Goal: Information Seeking & Learning: Learn about a topic

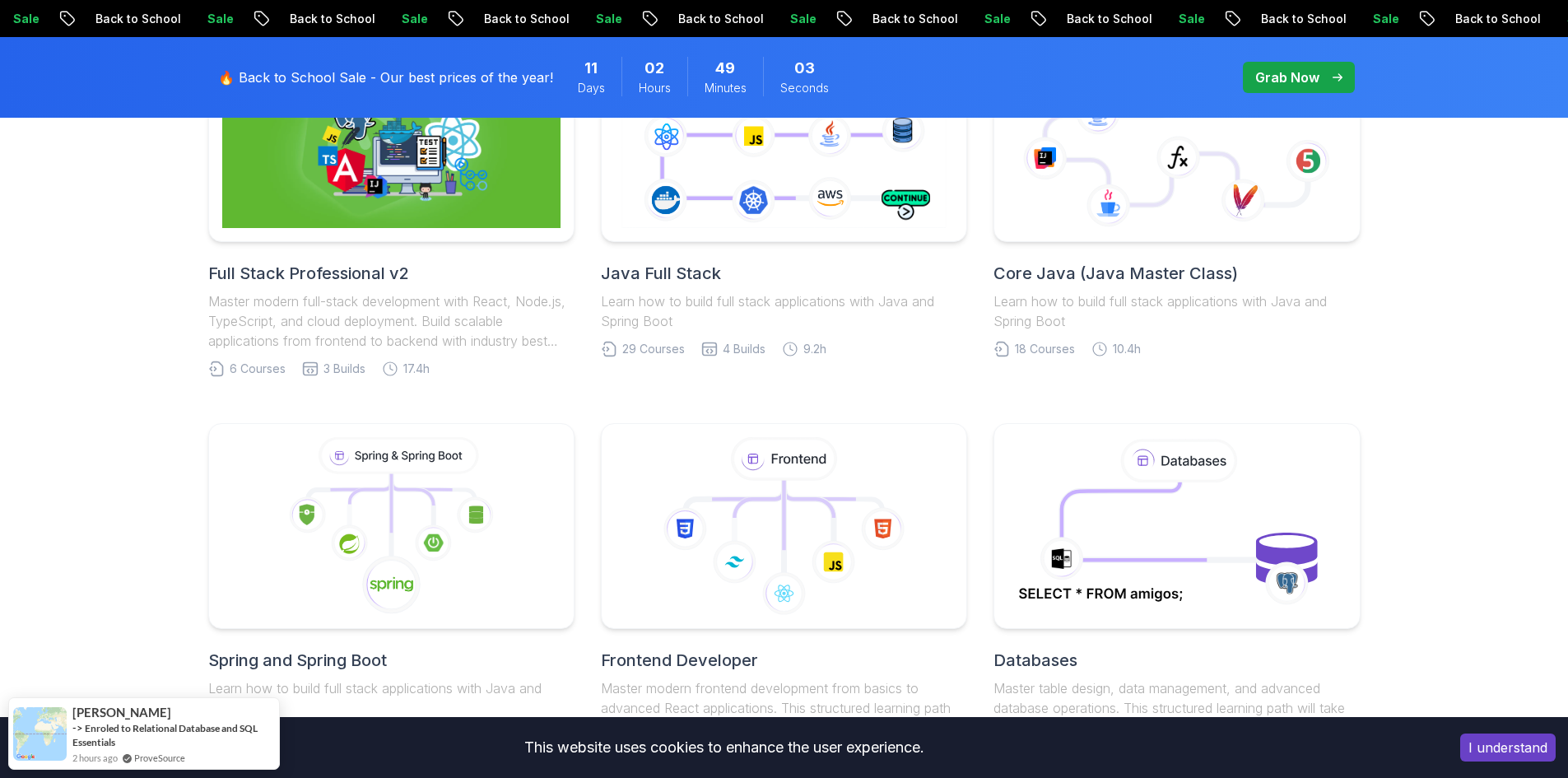
scroll to position [658, 0]
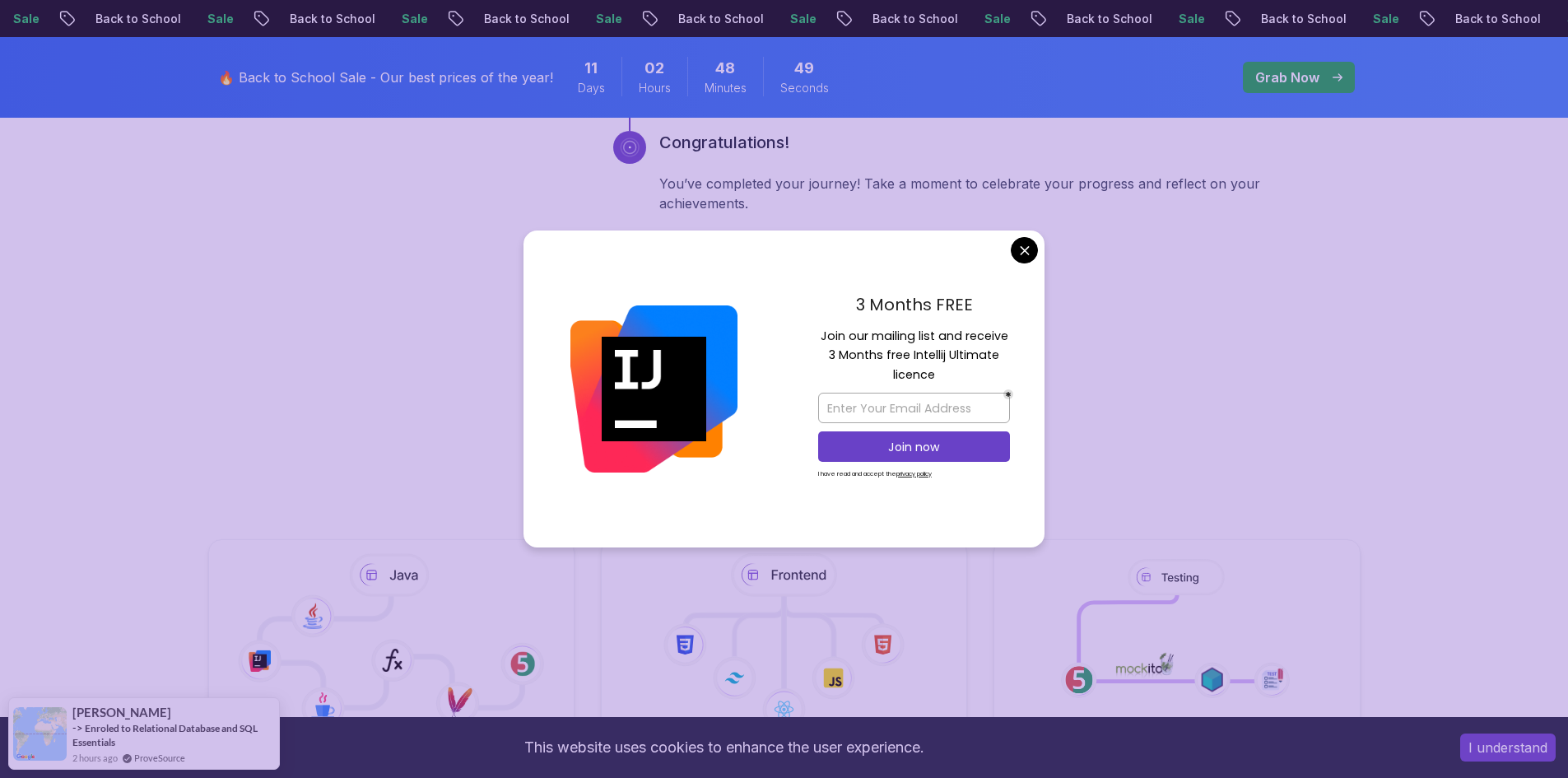
scroll to position [3292, 0]
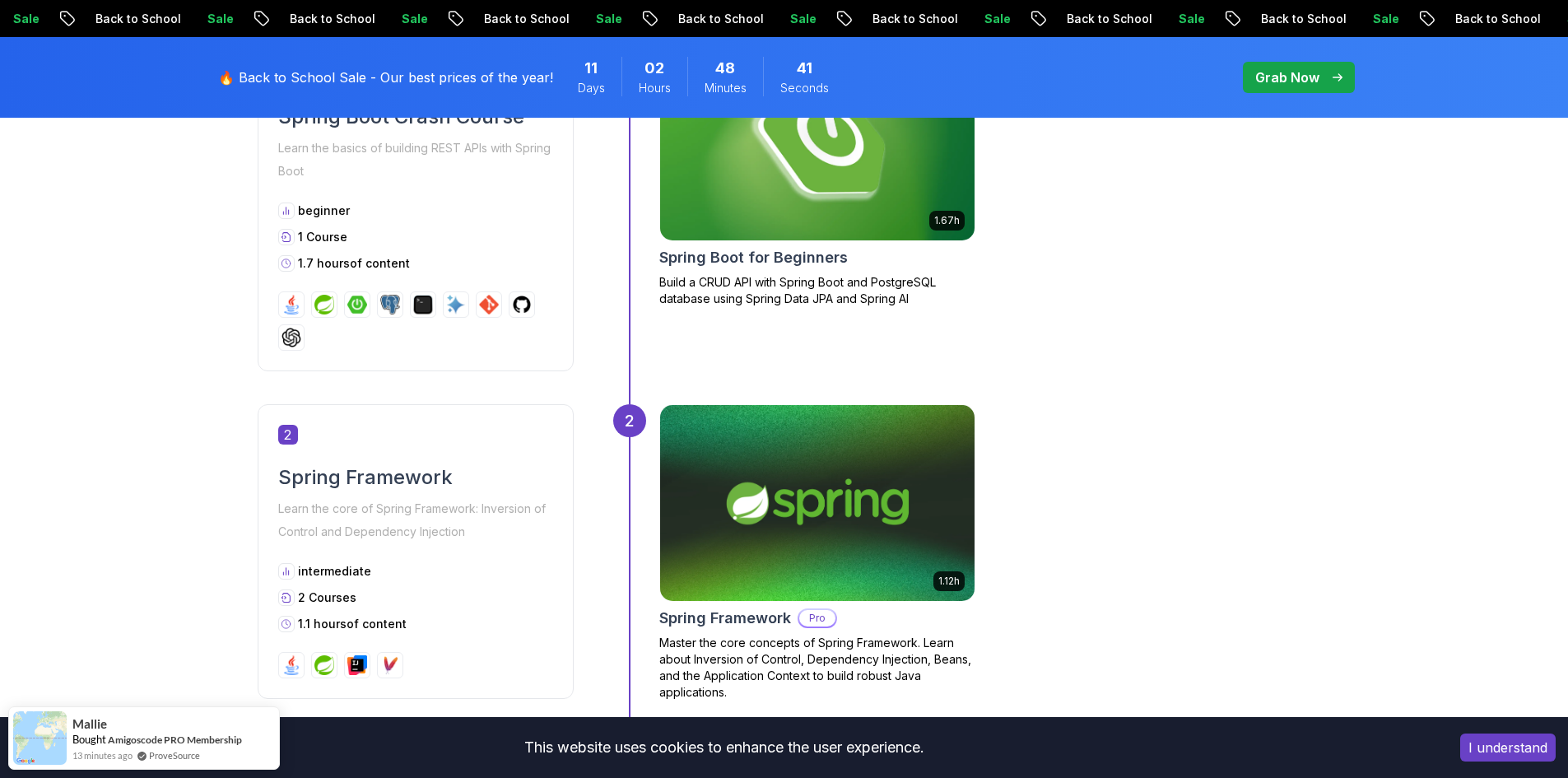
scroll to position [494, 0]
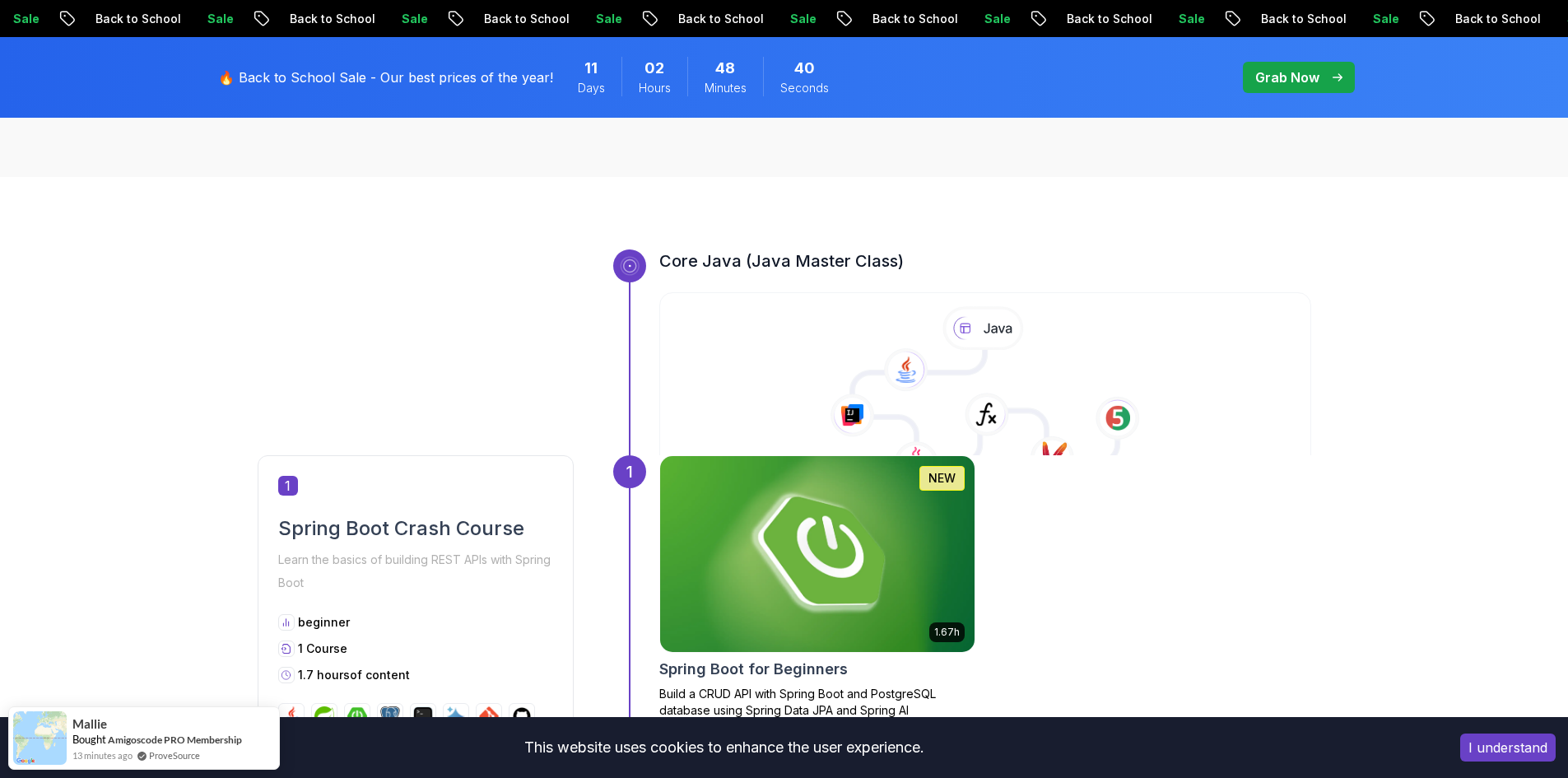
click at [825, 503] on img at bounding box center [817, 553] width 330 height 206
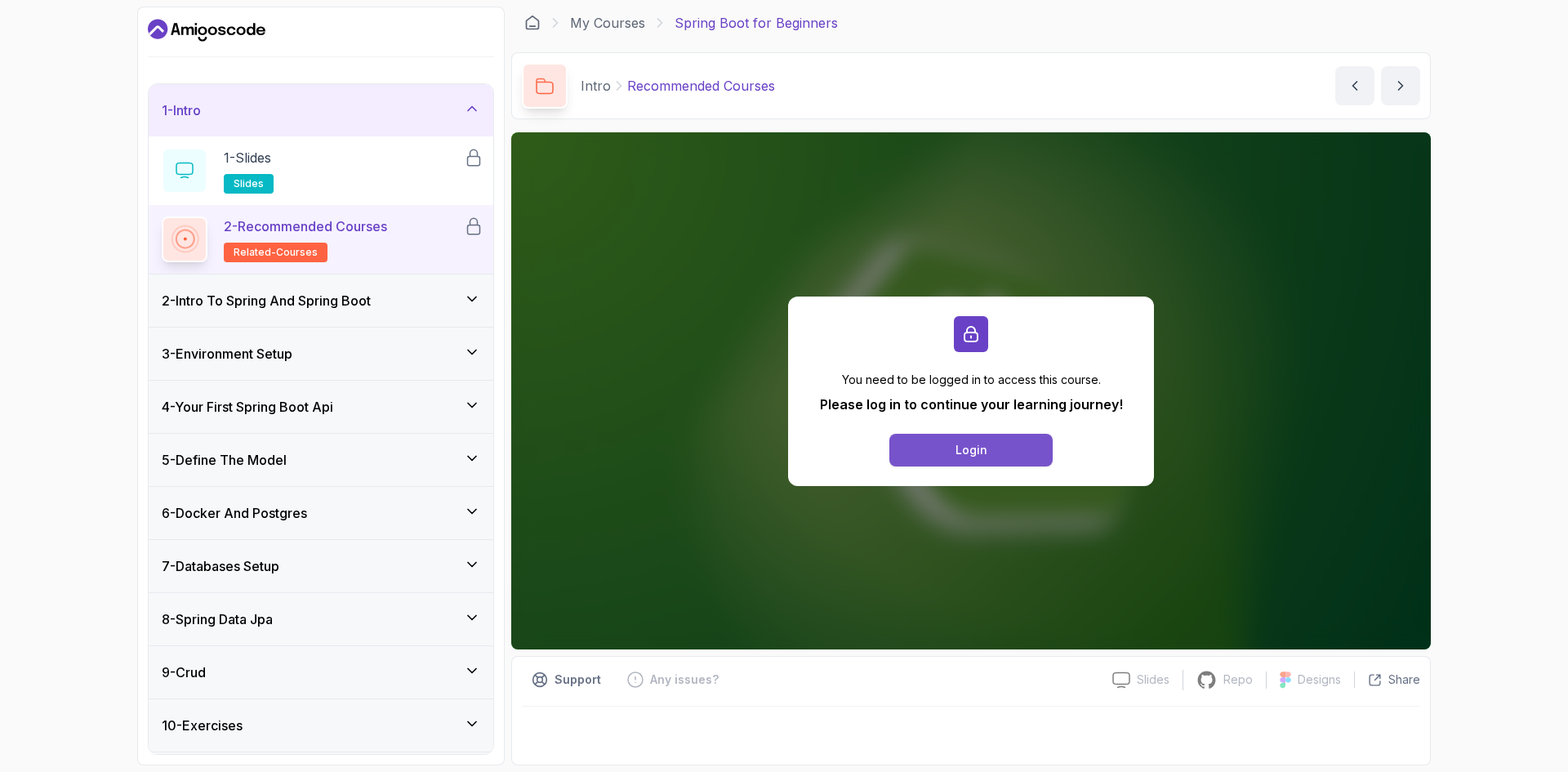
click at [1009, 442] on button "Login" at bounding box center [970, 449] width 164 height 32
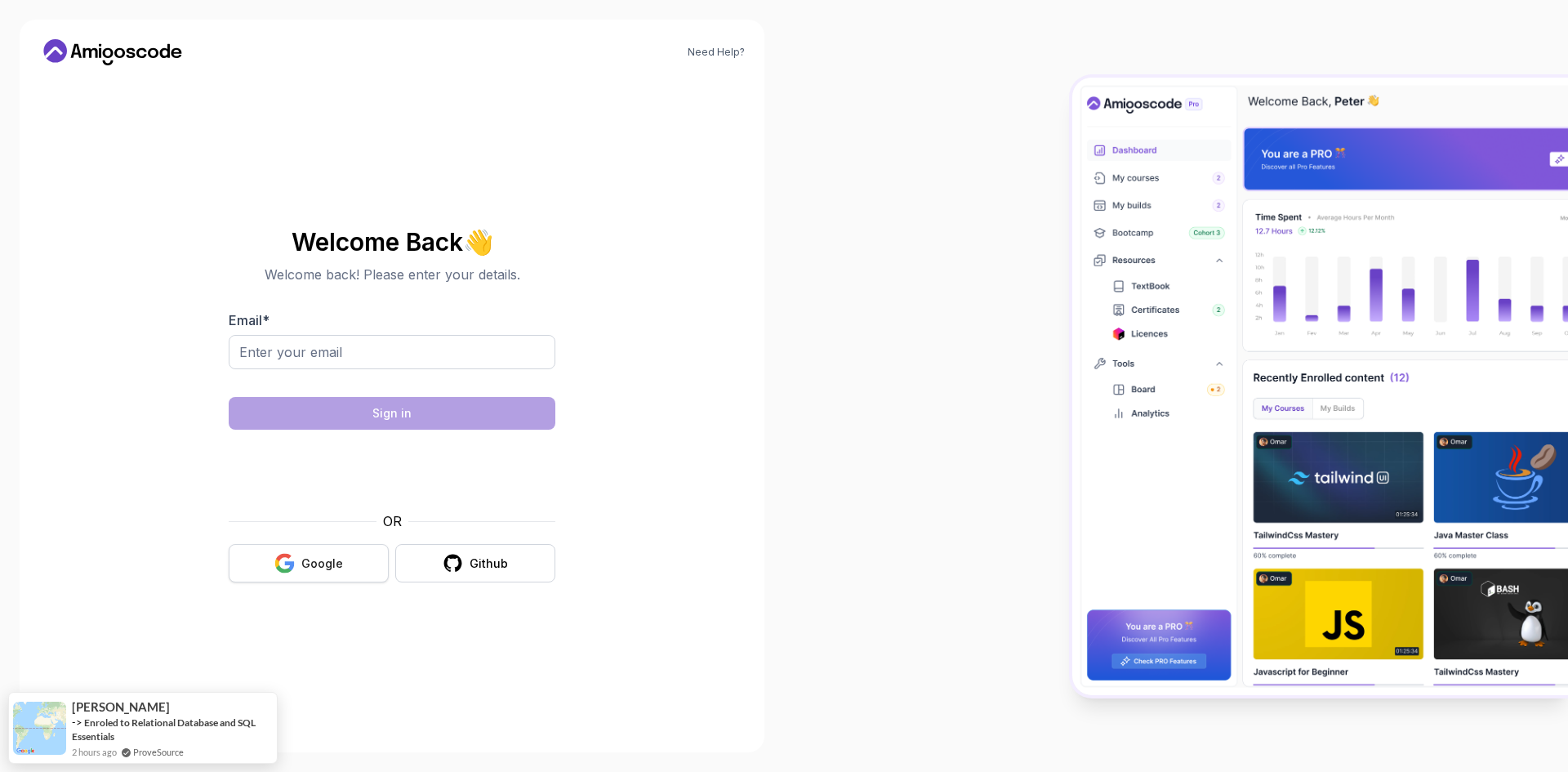
click at [319, 579] on button "Google" at bounding box center [308, 563] width 160 height 39
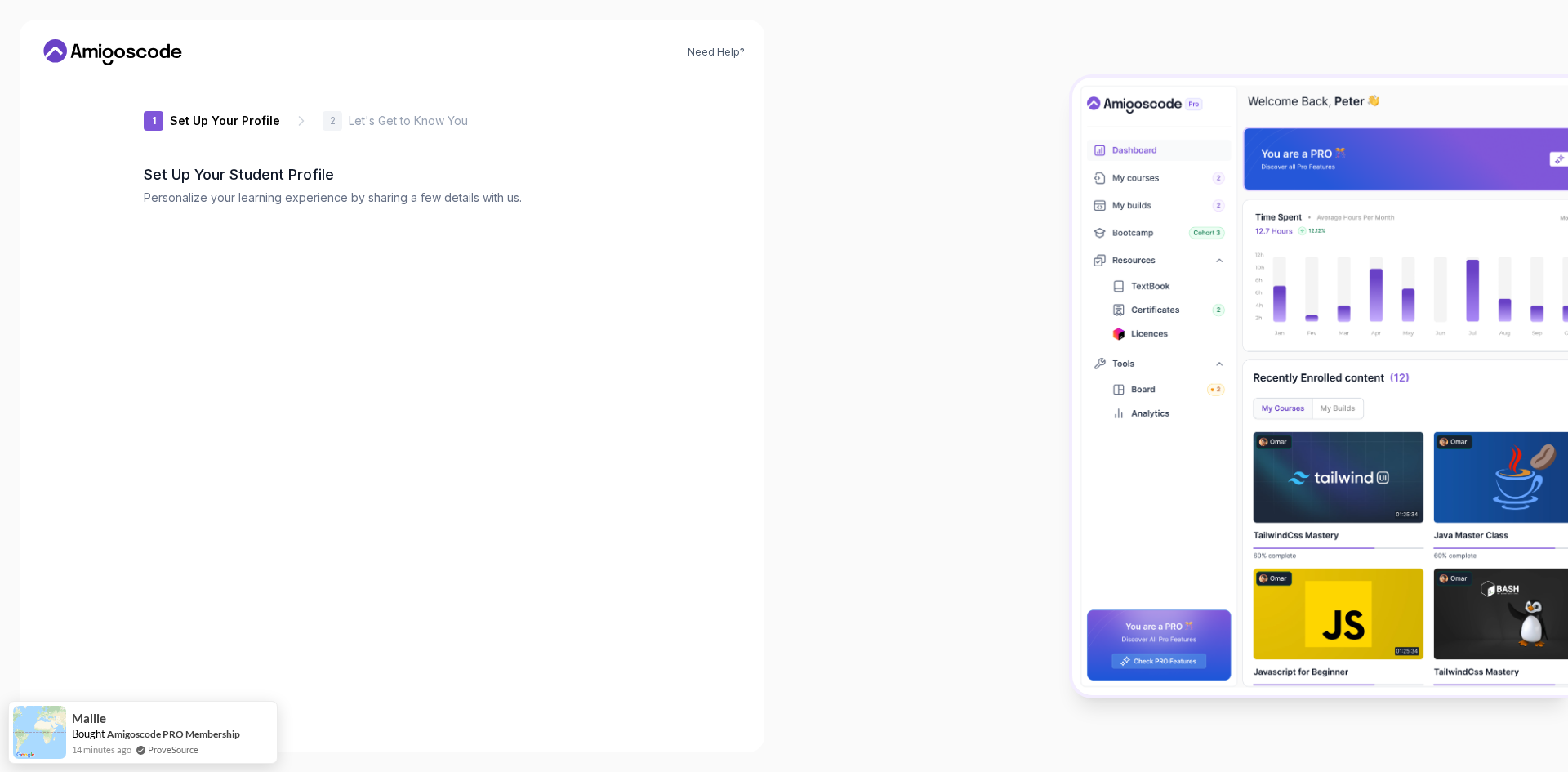
type input "shinycobra617c9"
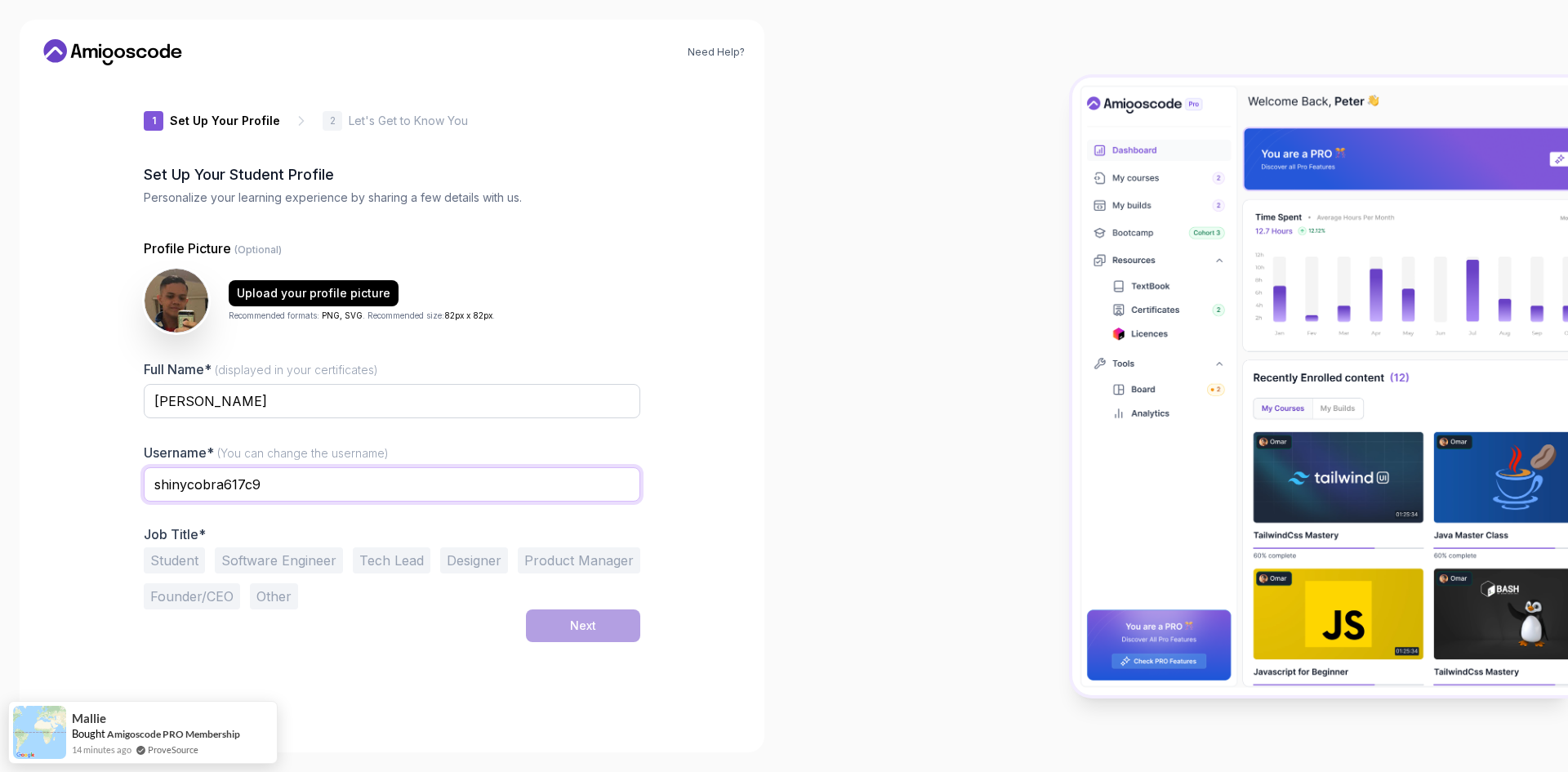
click at [292, 486] on input "shinycobra617c9" at bounding box center [391, 484] width 496 height 34
click at [179, 498] on input "devvze" at bounding box center [391, 484] width 496 height 34
type input "devze"
click at [239, 403] on input "[PERSON_NAME]" at bounding box center [391, 401] width 496 height 34
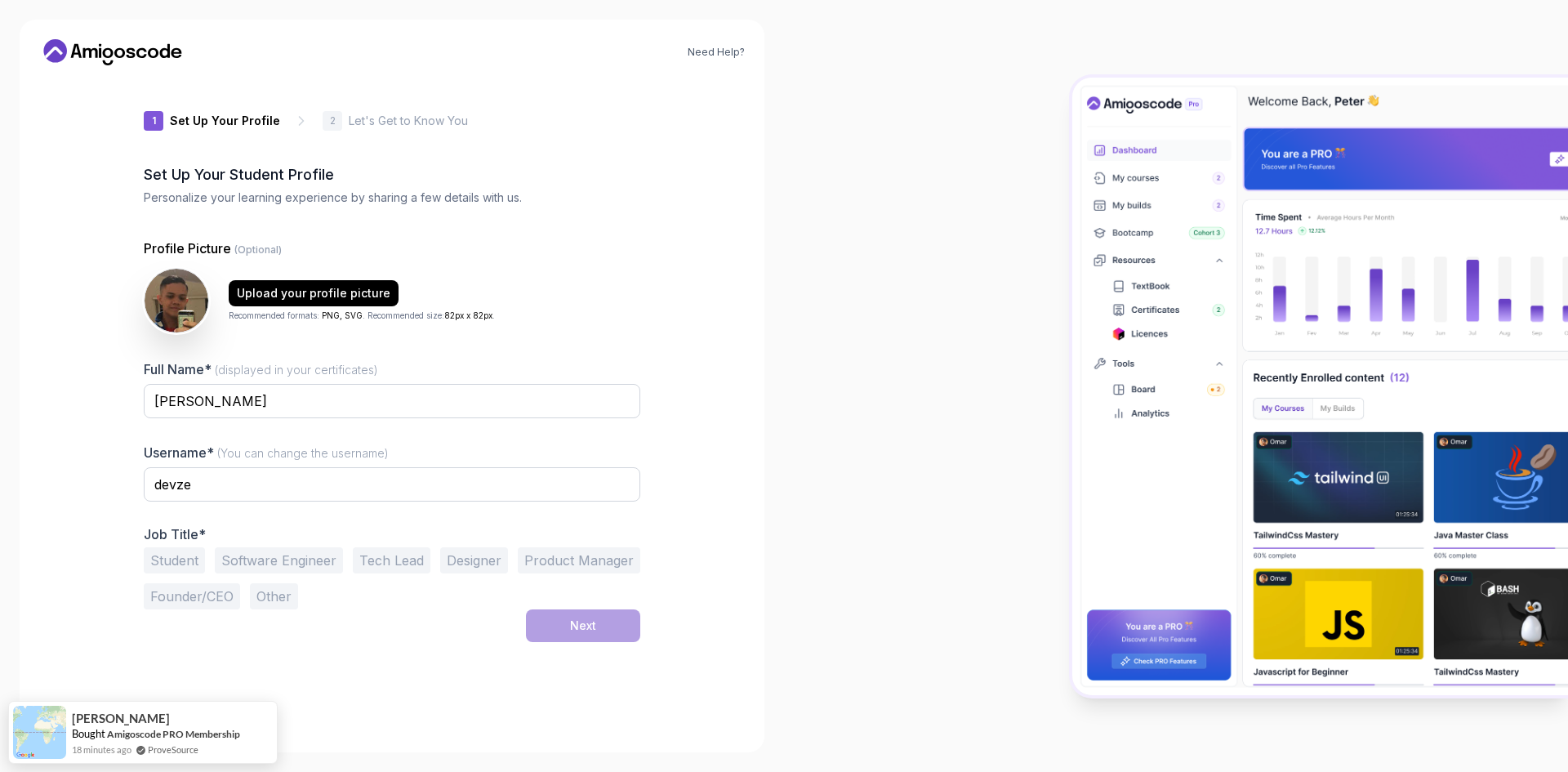
click at [186, 557] on button "Student" at bounding box center [174, 560] width 61 height 26
click at [606, 627] on button "Next" at bounding box center [583, 625] width 115 height 32
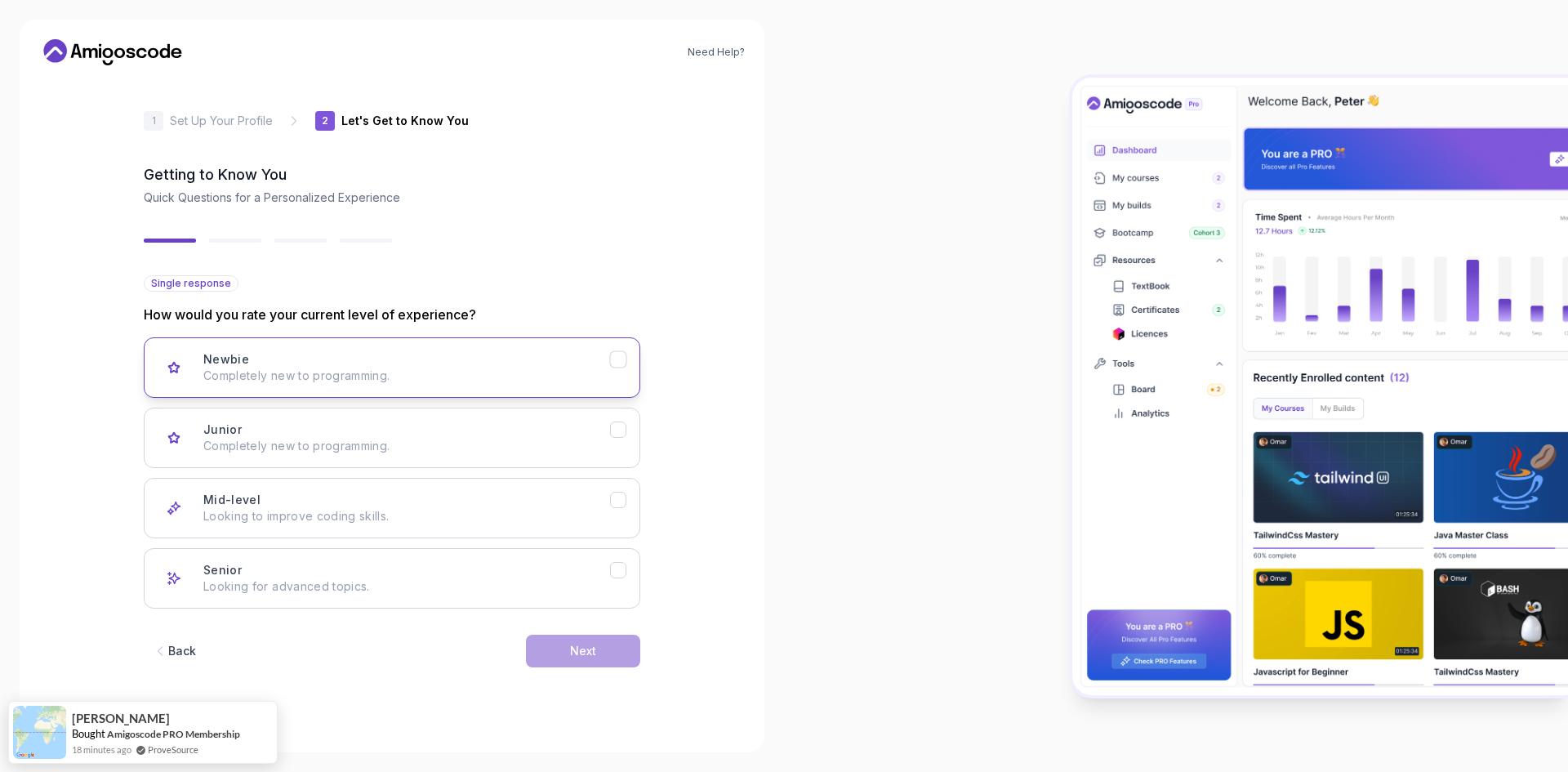
click at [372, 379] on p "Completely new to programming." at bounding box center [406, 375] width 407 height 17
click at [570, 438] on p "Completely new to programming." at bounding box center [406, 446] width 407 height 17
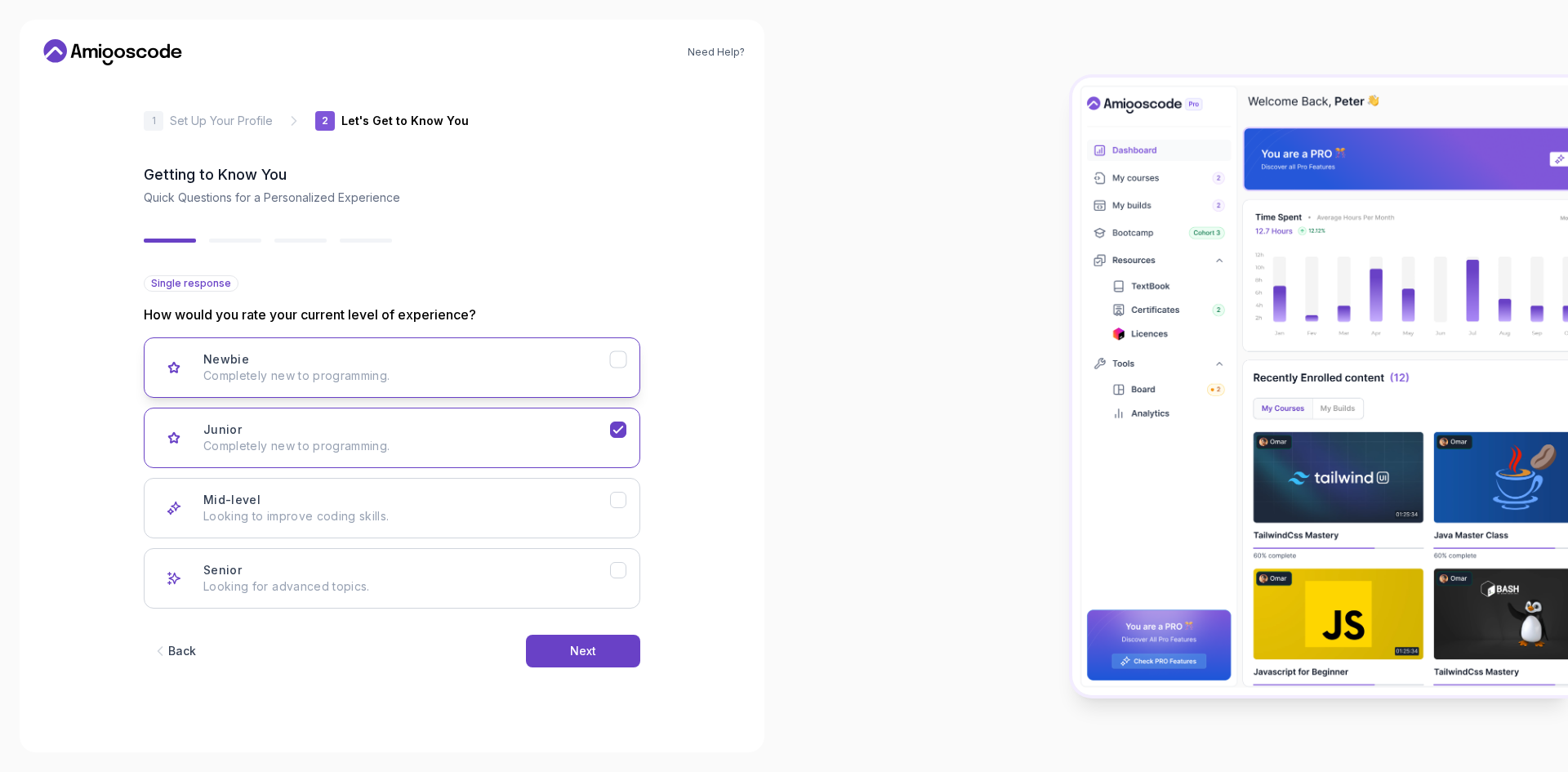
click at [576, 378] on p "Completely new to programming." at bounding box center [406, 375] width 407 height 17
click at [581, 654] on div "Next" at bounding box center [583, 650] width 26 height 17
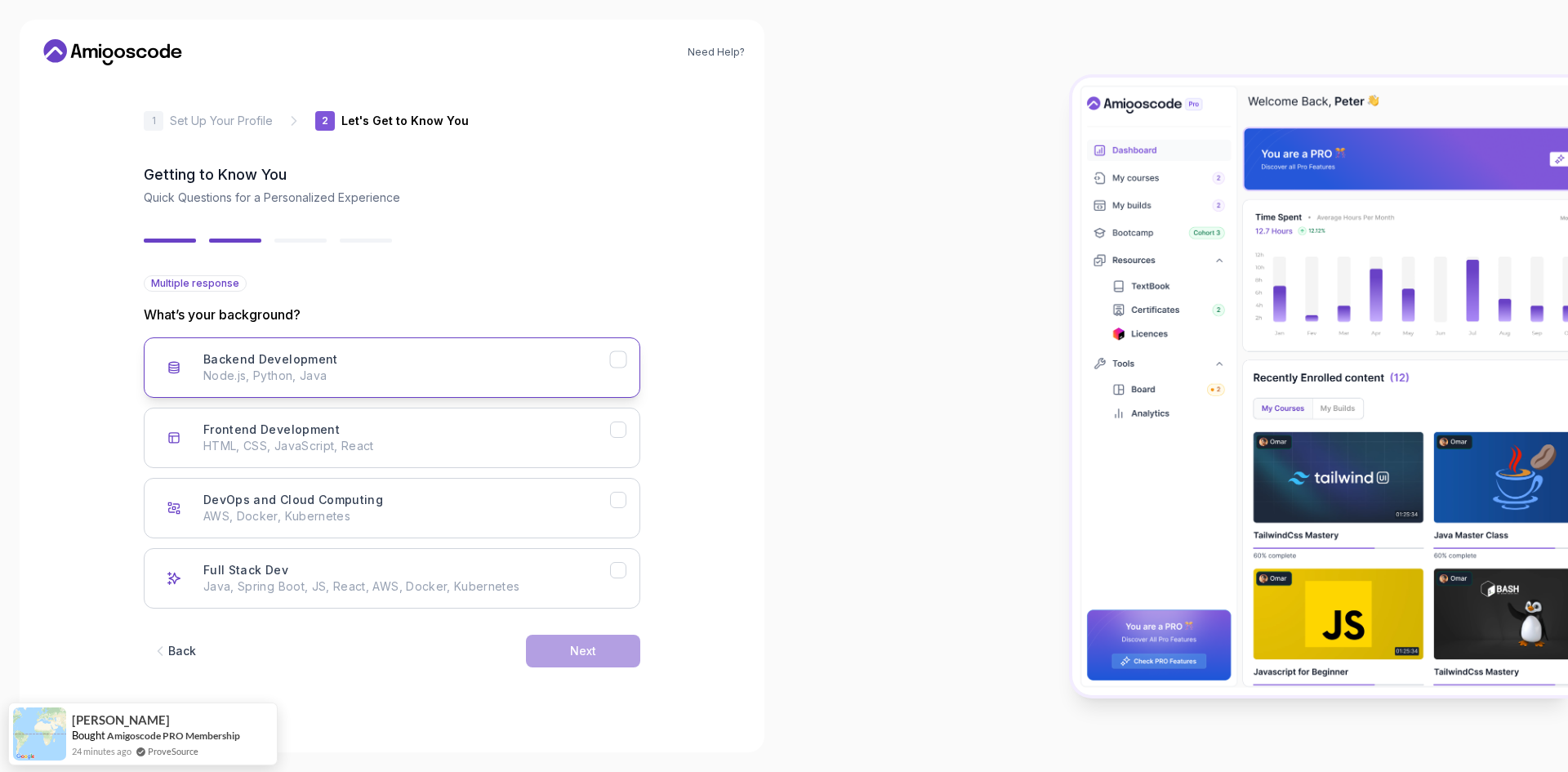
click at [511, 370] on p "Node.js, Python, Java" at bounding box center [406, 375] width 407 height 17
click at [531, 452] on p "HTML, CSS, JavaScript, React" at bounding box center [406, 446] width 407 height 17
click at [564, 583] on p "Java, Spring Boot, JS, React, AWS, Docker, Kubernetes" at bounding box center [406, 586] width 407 height 17
click at [567, 386] on button "Backend Development Node.js, Python, Java" at bounding box center [391, 367] width 496 height 60
click at [600, 437] on div "Frontend Development HTML, CSS, JavaScript, React" at bounding box center [406, 437] width 407 height 32
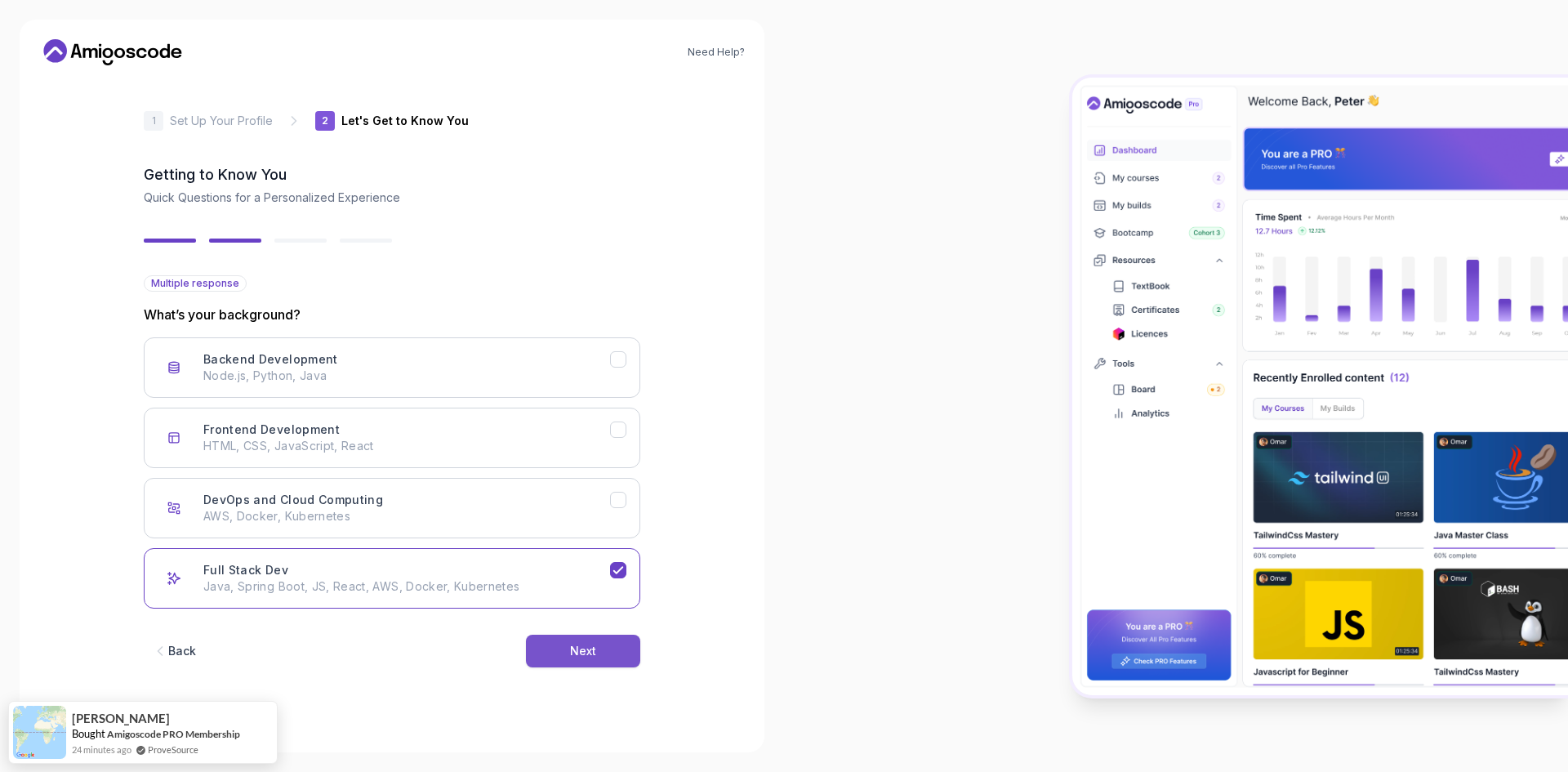
click at [575, 653] on div "Next" at bounding box center [583, 650] width 26 height 17
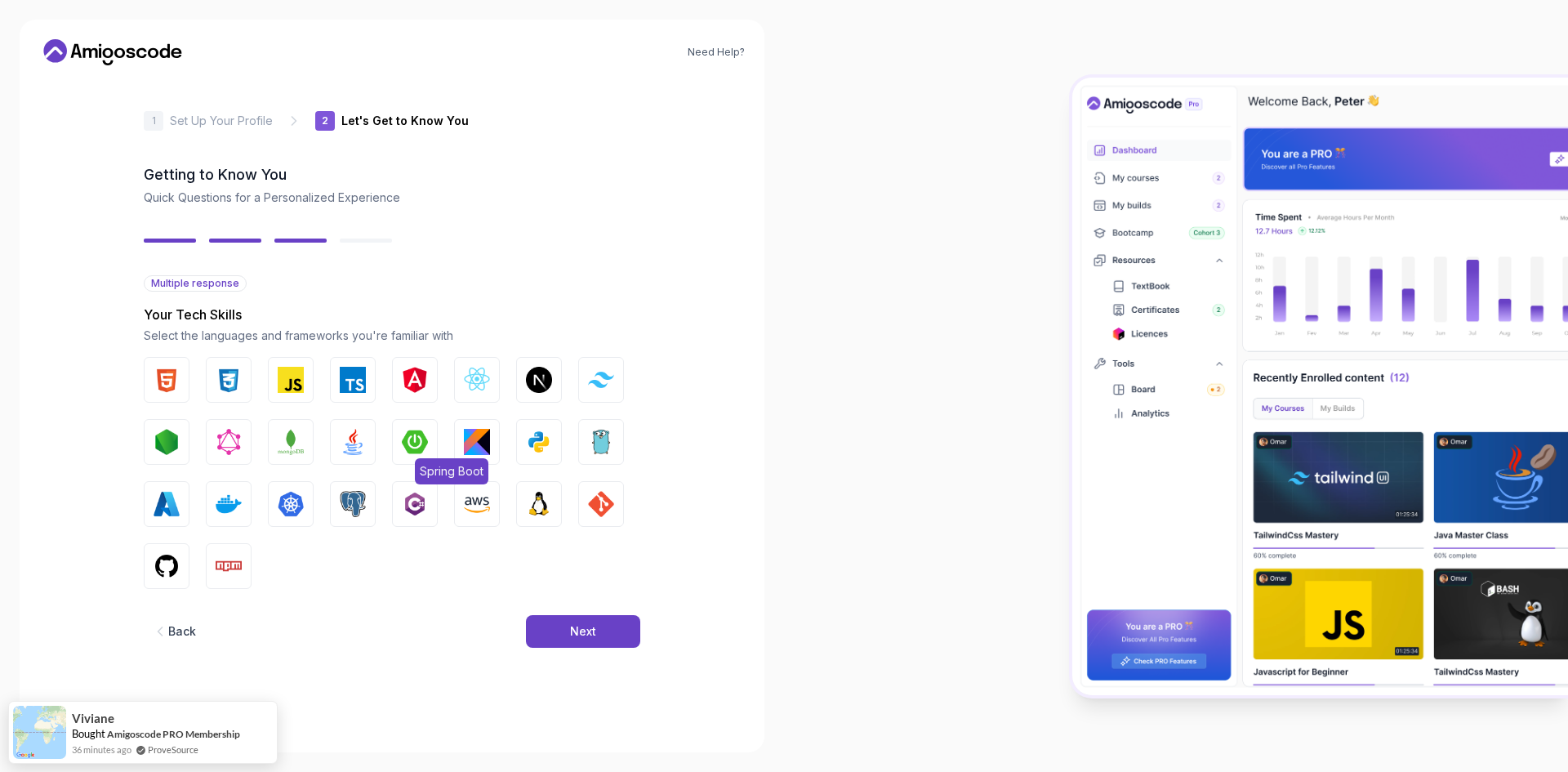
click at [405, 448] on img "button" at bounding box center [415, 442] width 26 height 26
click at [372, 432] on button "Java" at bounding box center [353, 442] width 46 height 46
click at [298, 388] on img "button" at bounding box center [290, 380] width 26 height 26
click at [354, 379] on img "button" at bounding box center [353, 380] width 26 height 26
click at [403, 386] on img "button" at bounding box center [415, 380] width 26 height 26
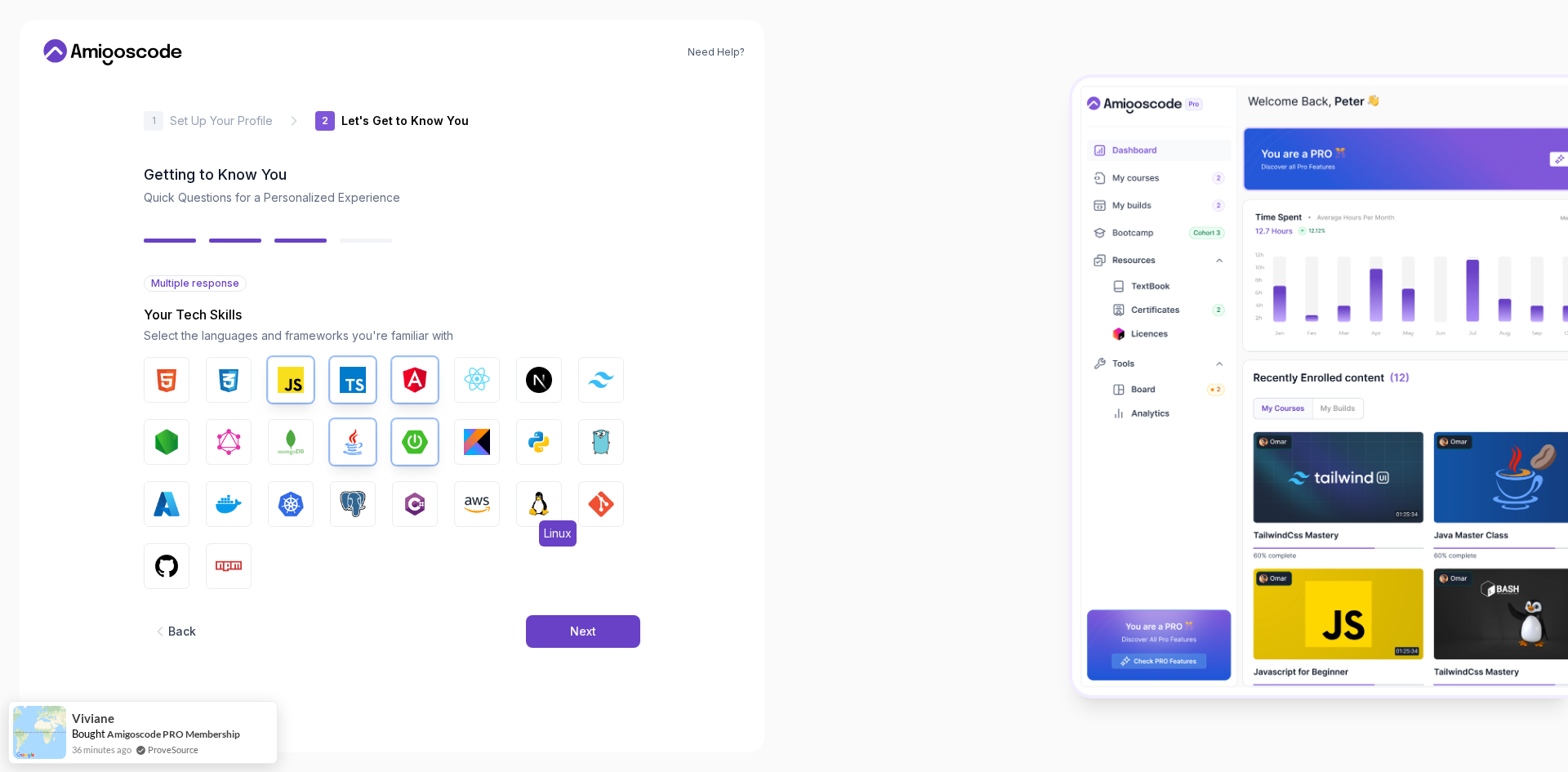
click at [548, 495] on img "button" at bounding box center [539, 504] width 26 height 26
click at [604, 508] on img "button" at bounding box center [601, 504] width 26 height 26
click at [178, 571] on img "button" at bounding box center [166, 566] width 26 height 26
click at [172, 446] on img "button" at bounding box center [166, 442] width 26 height 26
click at [179, 361] on button "HTML" at bounding box center [166, 380] width 46 height 46
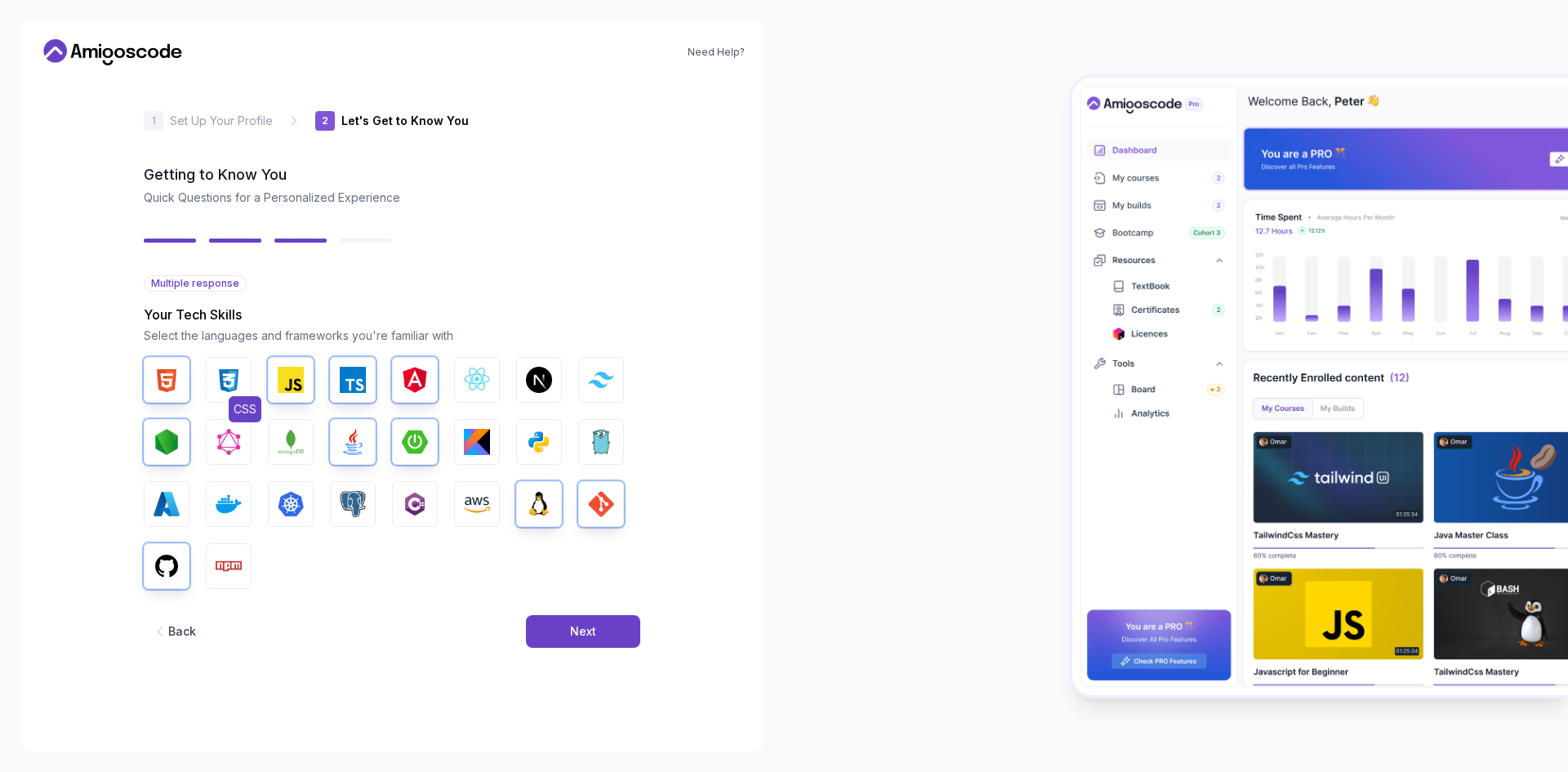
click at [221, 378] on img "button" at bounding box center [228, 380] width 26 height 26
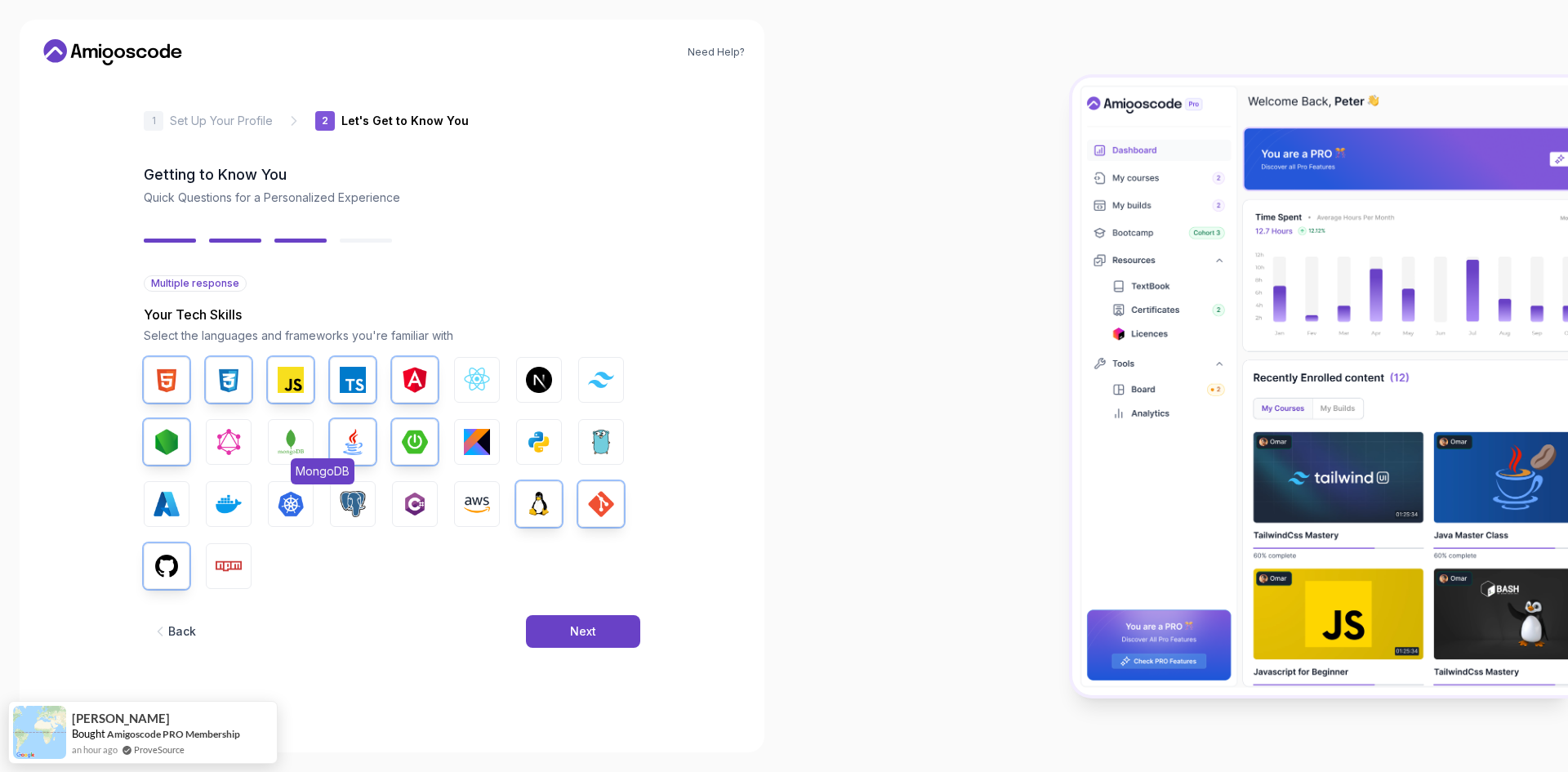
click at [297, 452] on img "button" at bounding box center [290, 442] width 26 height 26
click at [458, 502] on button "AWS" at bounding box center [477, 504] width 46 height 46
click at [350, 502] on img "button" at bounding box center [353, 504] width 26 height 26
click at [232, 502] on img "button" at bounding box center [228, 504] width 26 height 26
click at [543, 433] on img "button" at bounding box center [539, 442] width 26 height 26
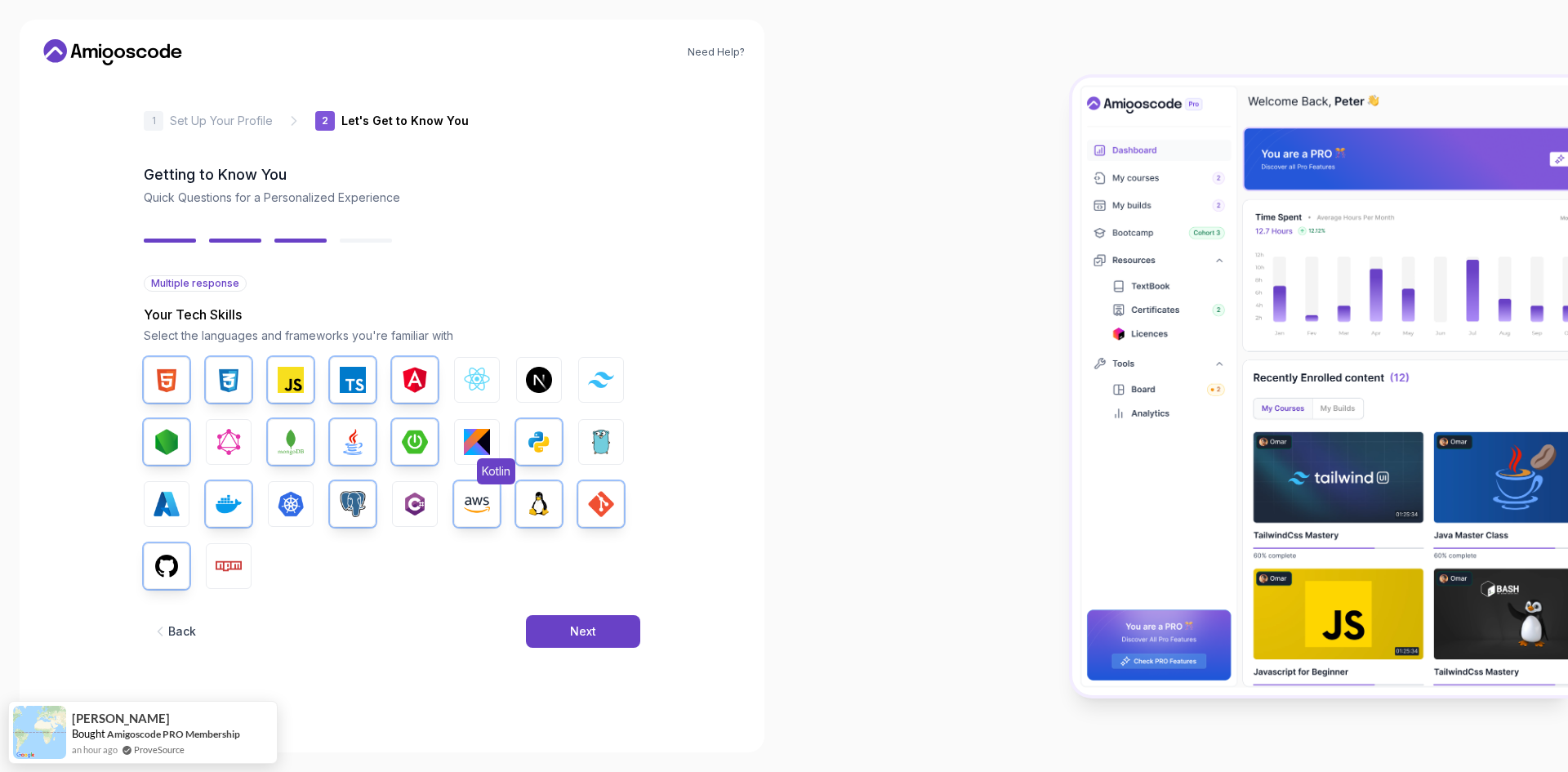
click at [470, 447] on img "button" at bounding box center [477, 442] width 26 height 26
click at [464, 377] on img "button" at bounding box center [477, 380] width 26 height 26
click at [595, 631] on div "Next" at bounding box center [583, 631] width 26 height 17
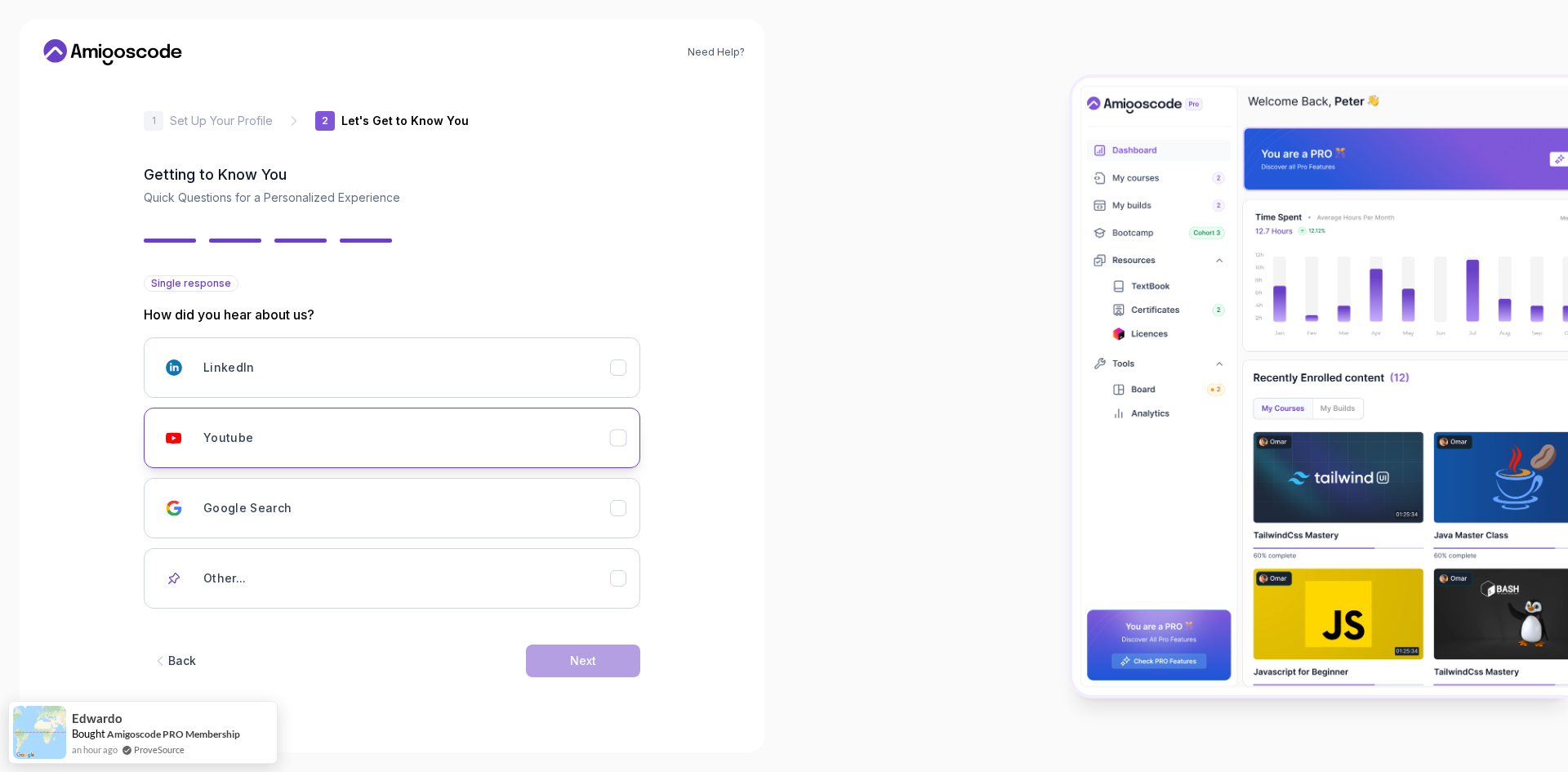
click at [361, 427] on div "Youtube" at bounding box center [406, 437] width 407 height 32
click at [604, 644] on button "Next" at bounding box center [583, 660] width 115 height 32
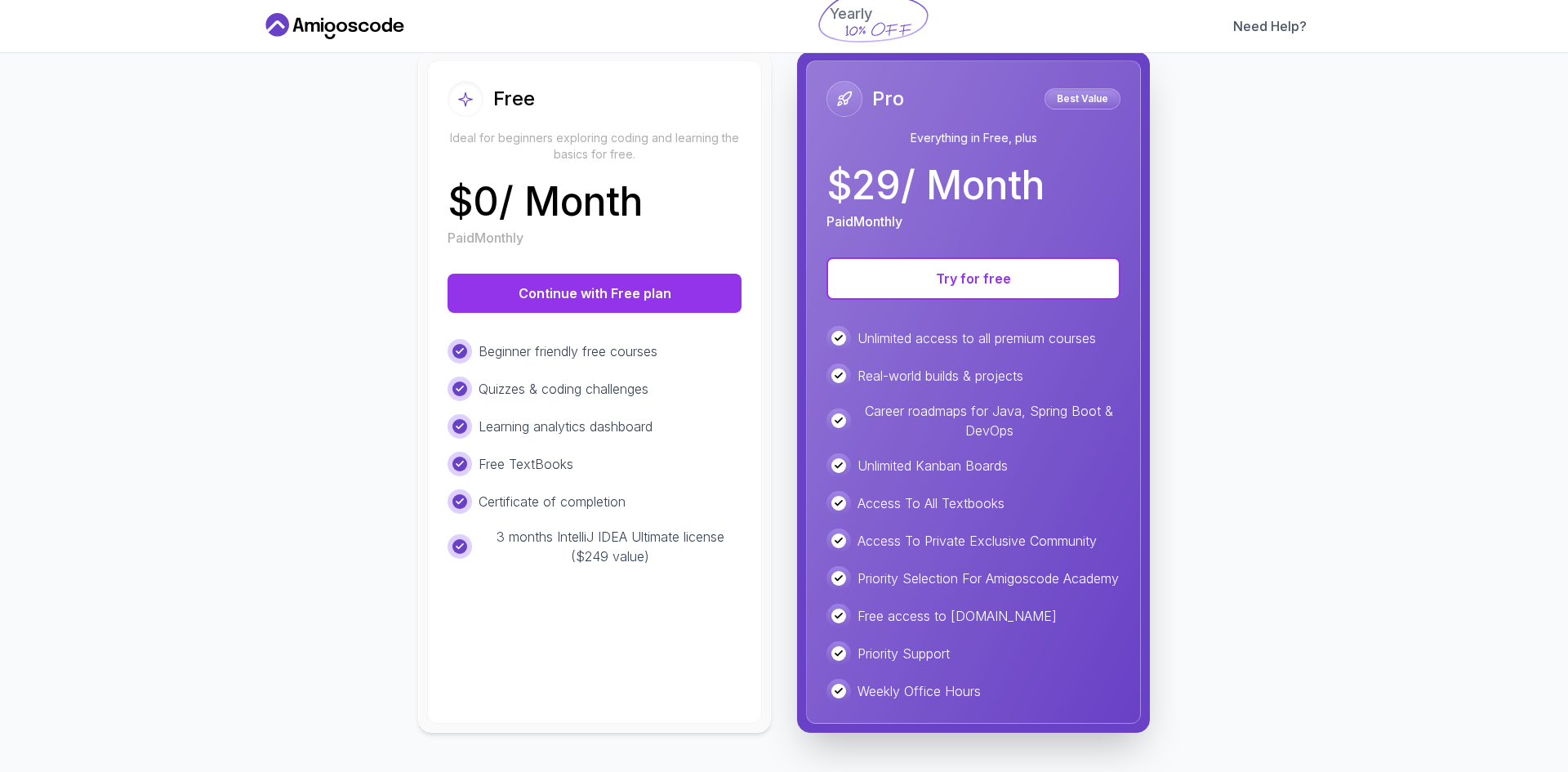
scroll to position [193, 0]
click at [597, 341] on p "Beginner friendly free courses" at bounding box center [568, 351] width 178 height 19
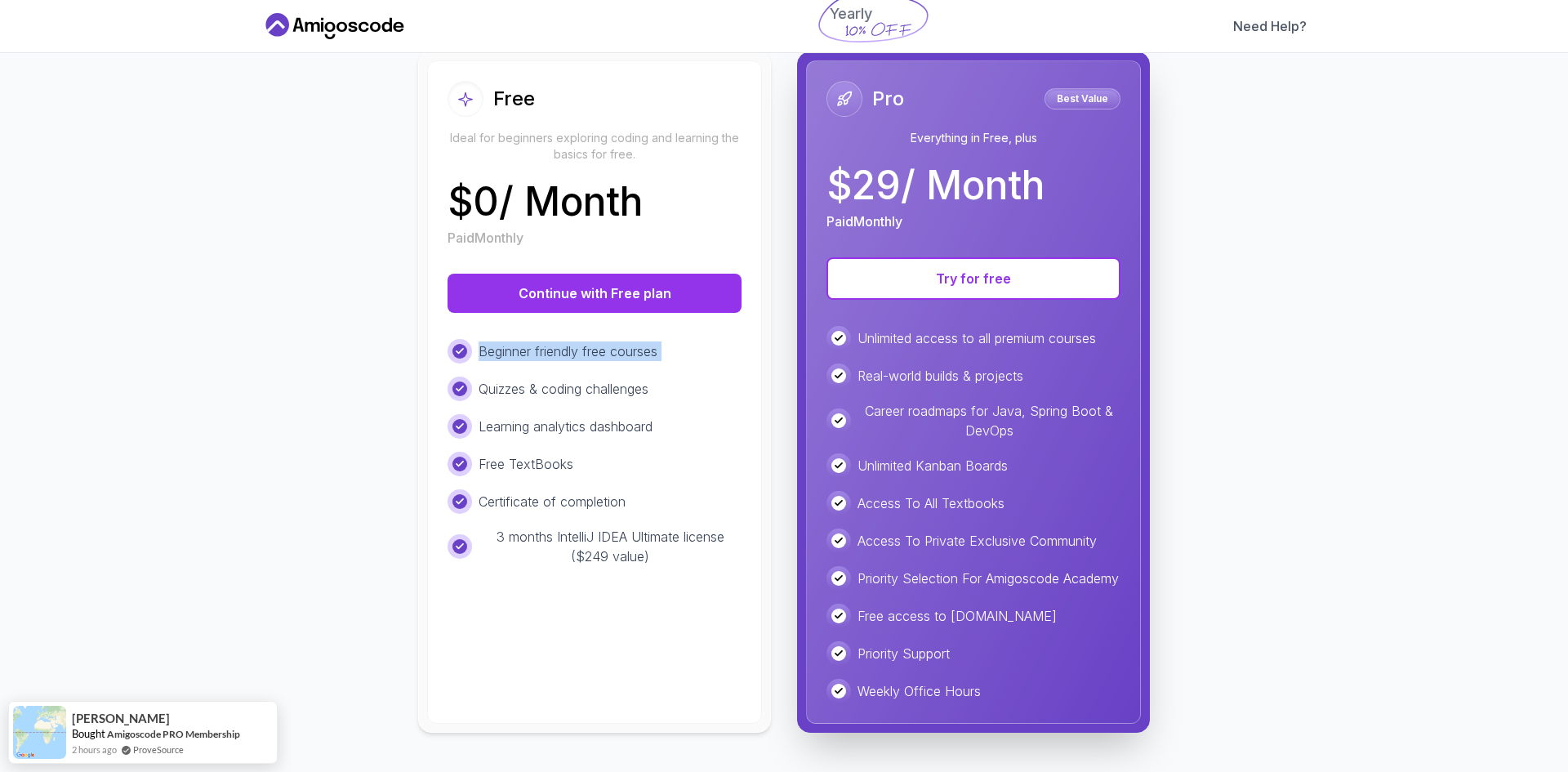
click at [597, 341] on p "Beginner friendly free courses" at bounding box center [568, 351] width 178 height 19
click at [596, 379] on p "Quizzes & coding challenges" at bounding box center [564, 389] width 170 height 19
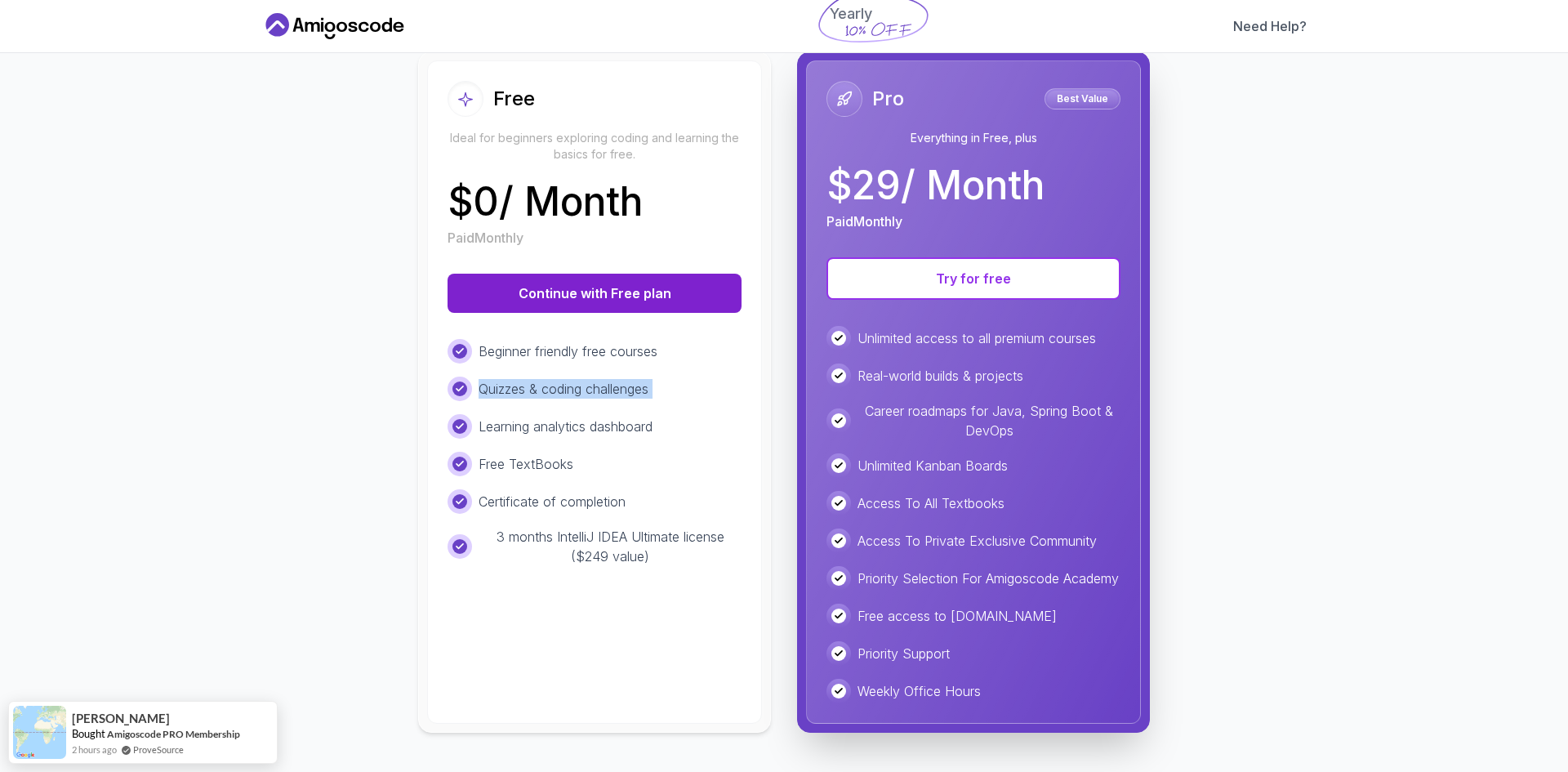
click at [620, 285] on button "Continue with Free plan" at bounding box center [594, 293] width 294 height 39
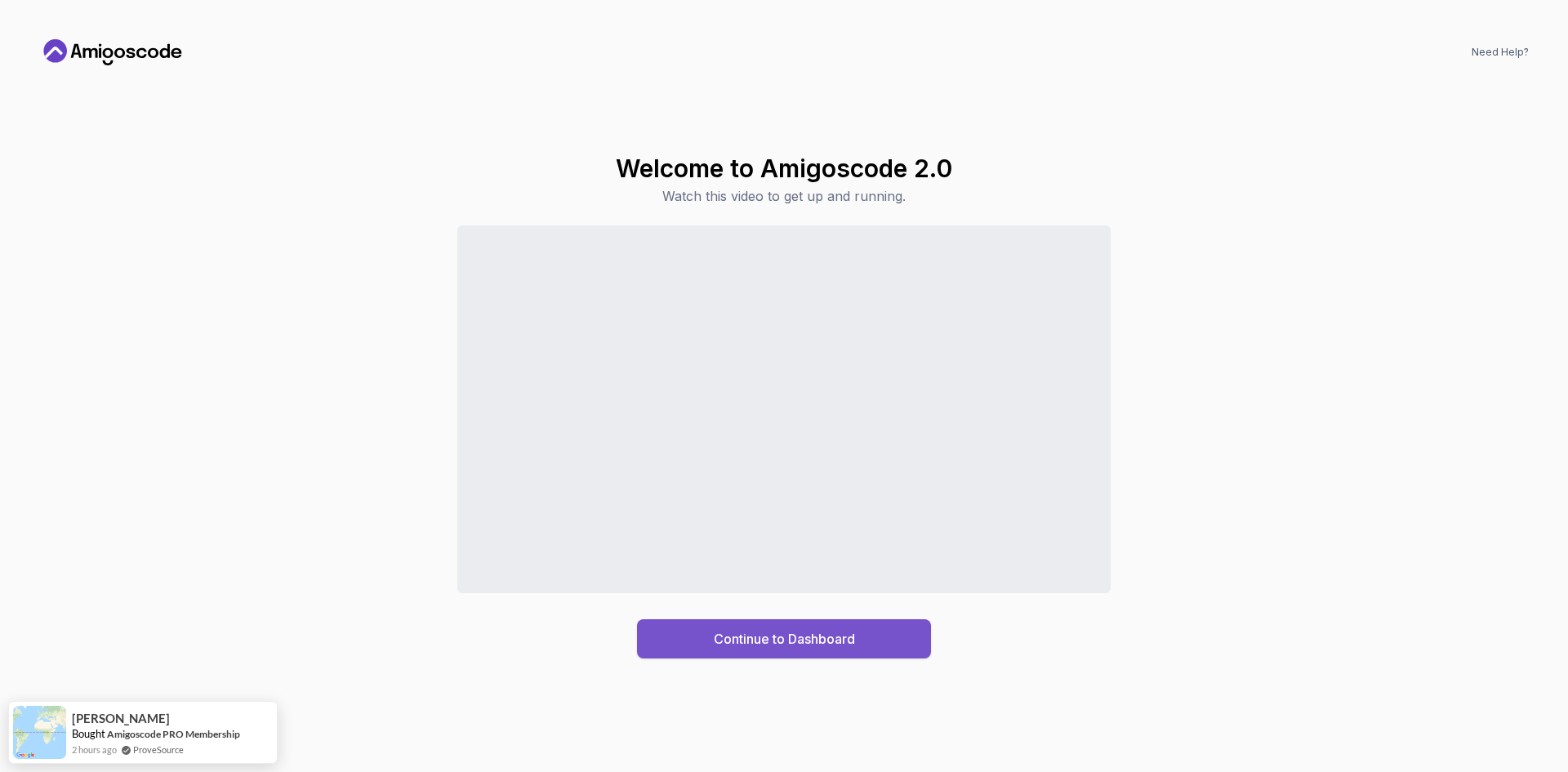
click at [788, 643] on div "Continue to Dashboard" at bounding box center [784, 638] width 141 height 19
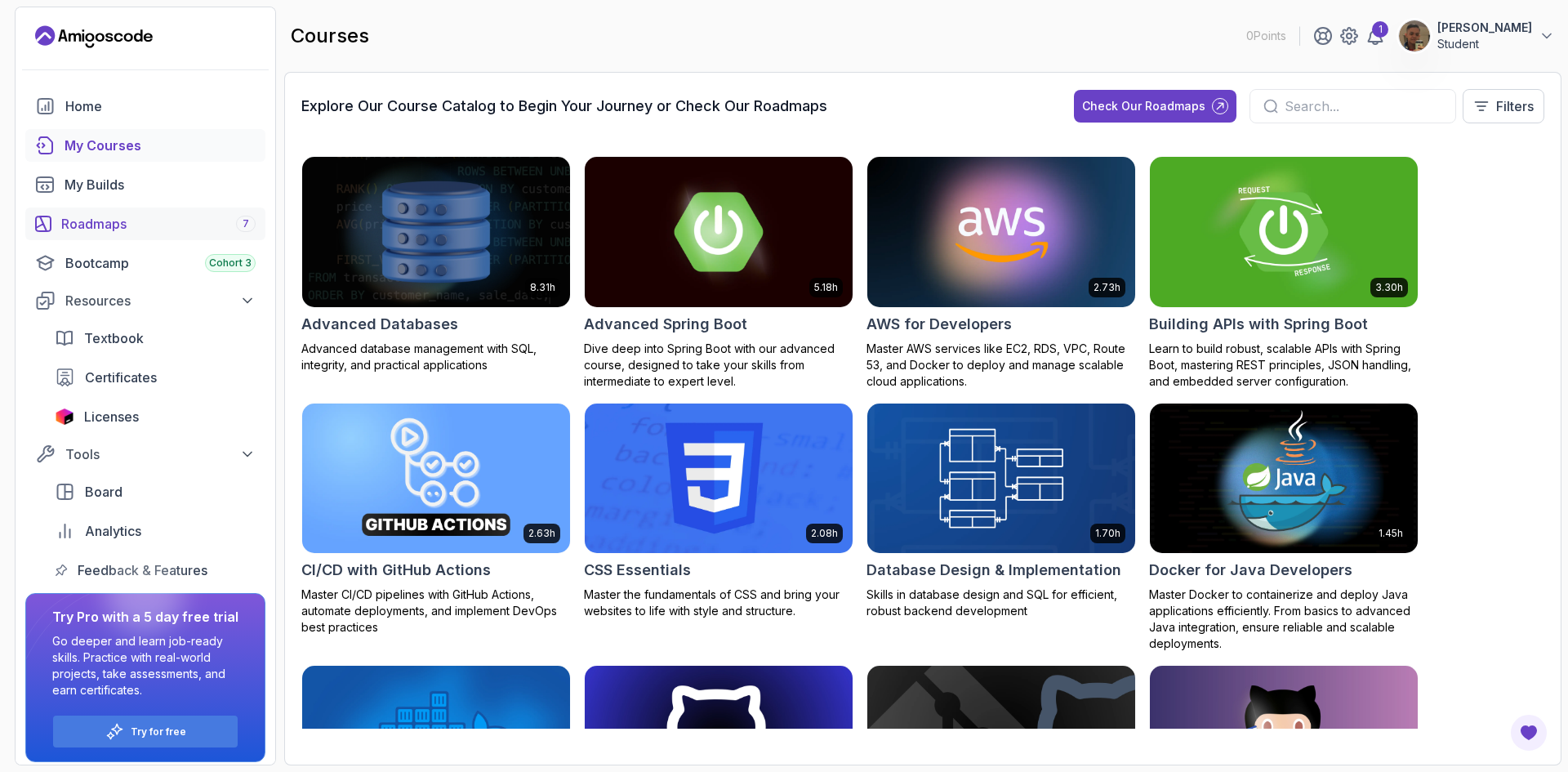
click at [141, 218] on div "Roadmaps 7" at bounding box center [158, 223] width 194 height 19
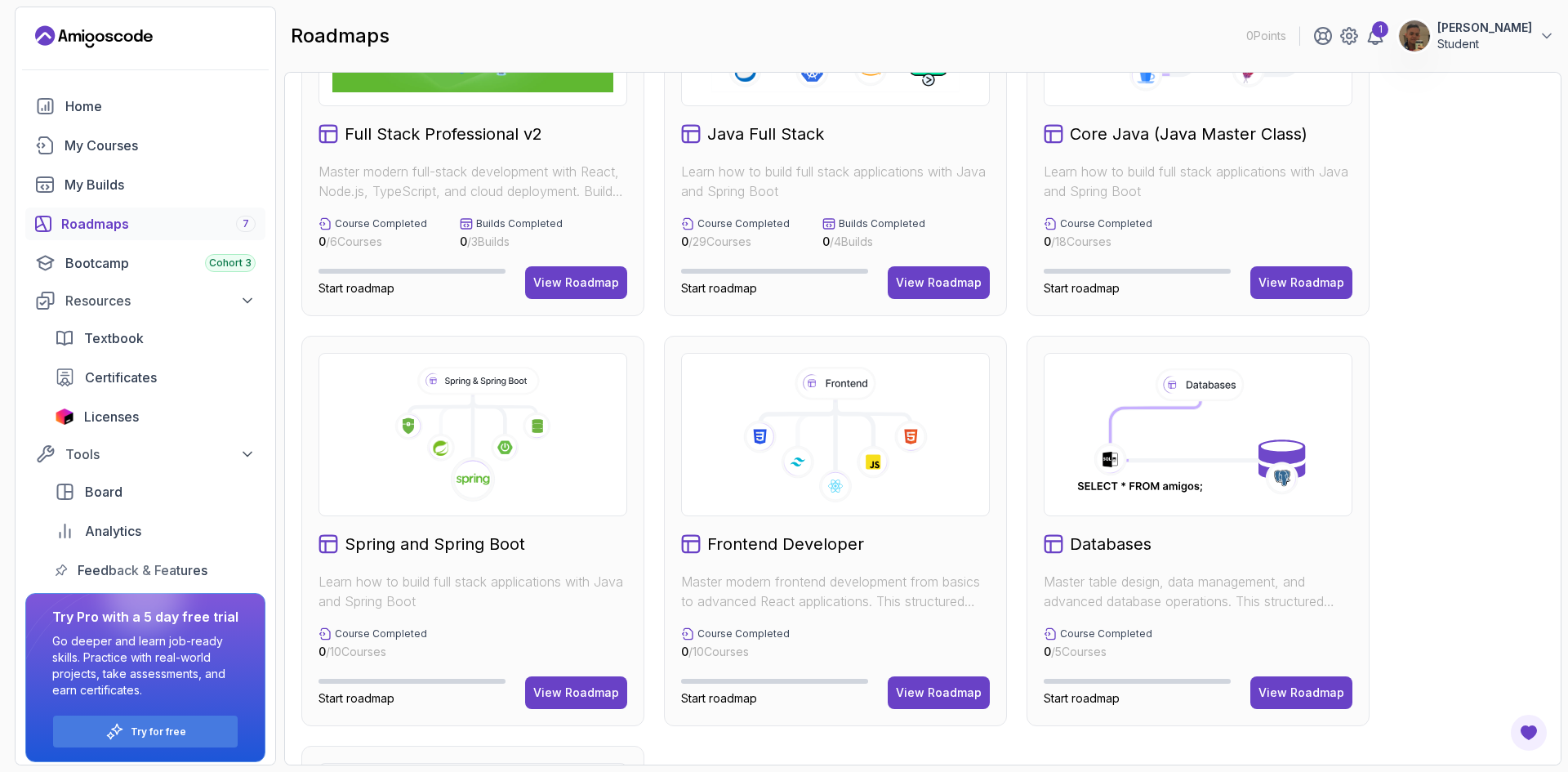
scroll to position [81, 0]
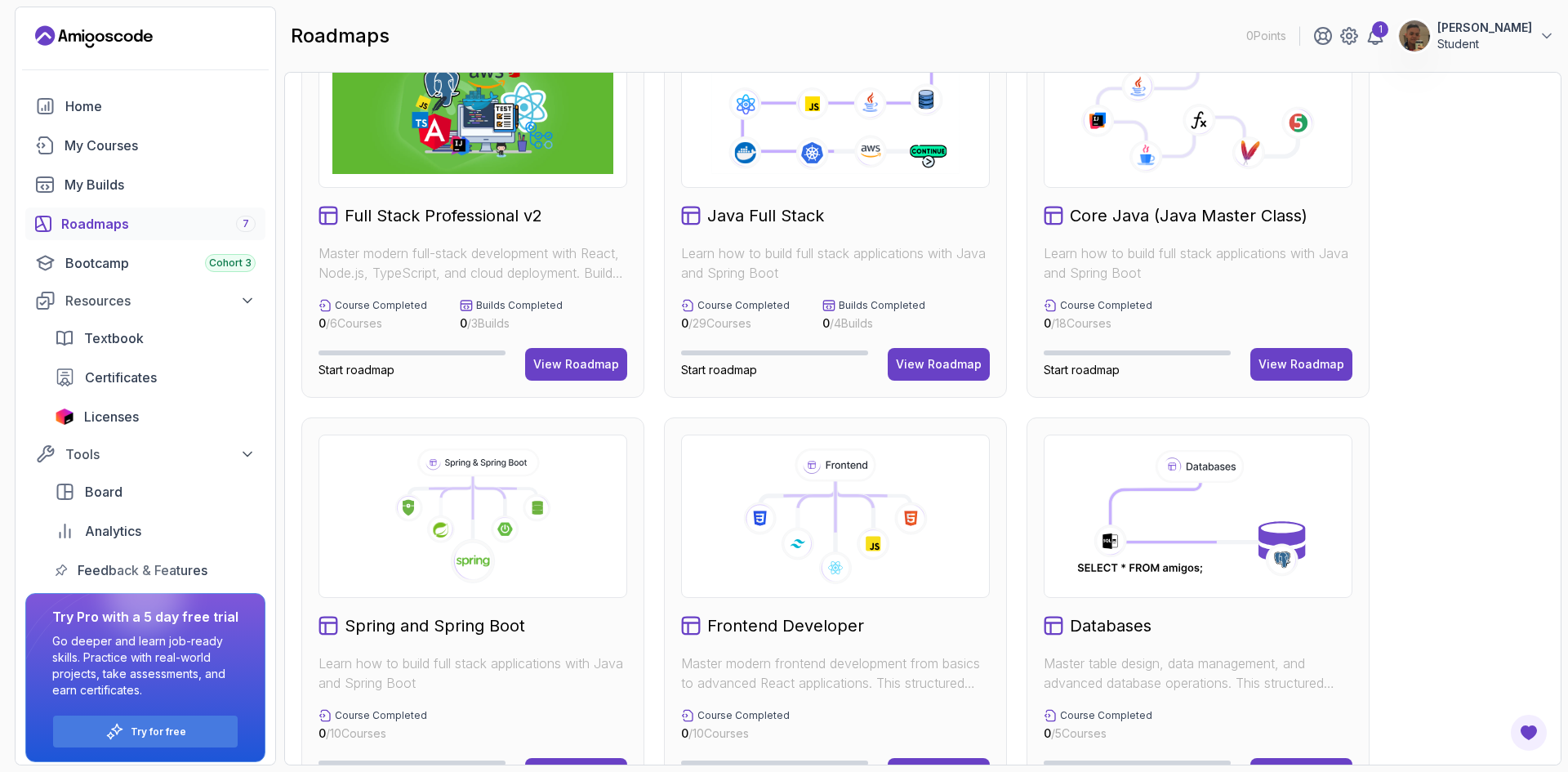
click at [519, 544] on icon at bounding box center [472, 516] width 281 height 136
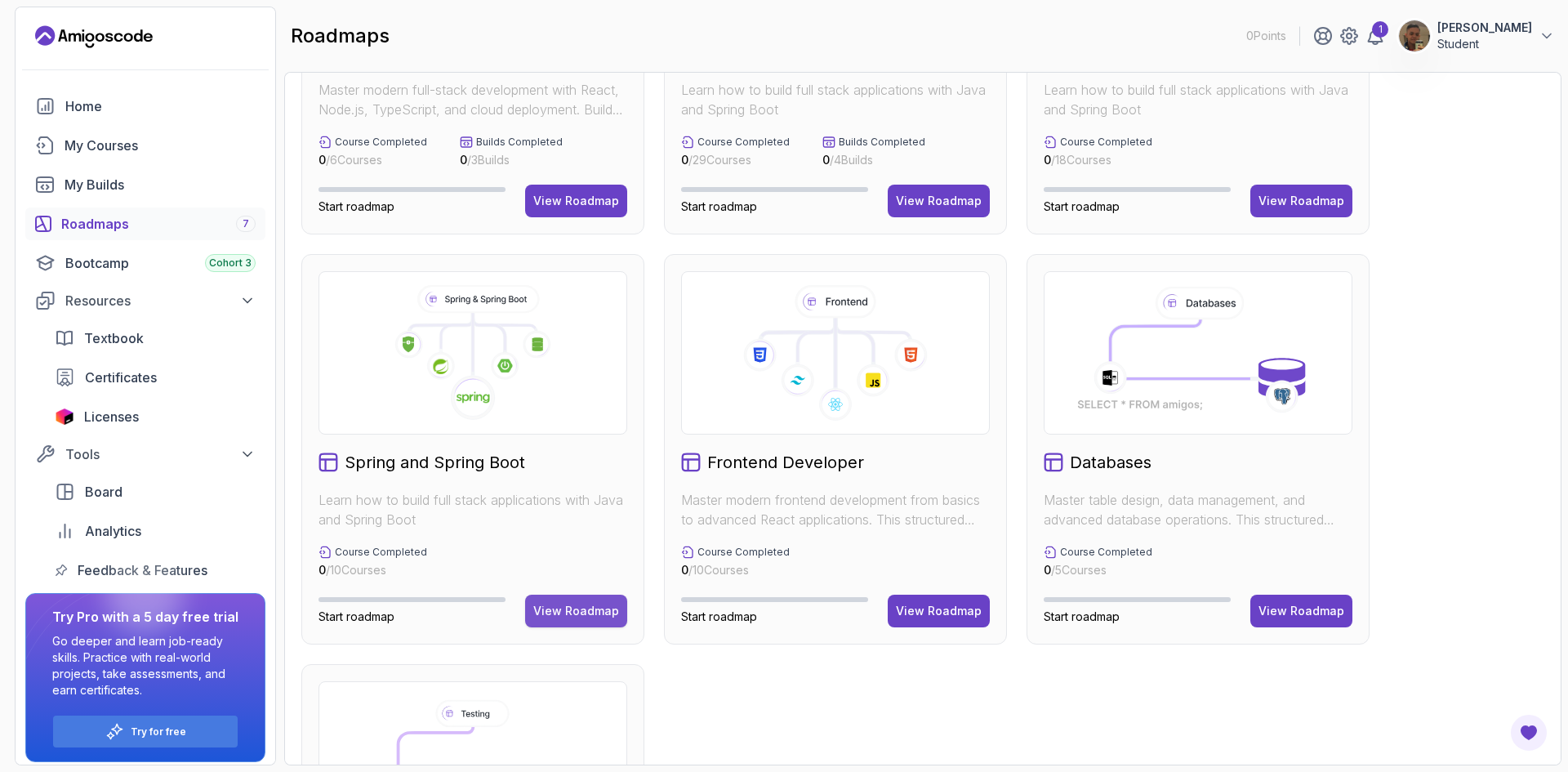
click at [564, 607] on div "View Roadmap" at bounding box center [576, 611] width 86 height 17
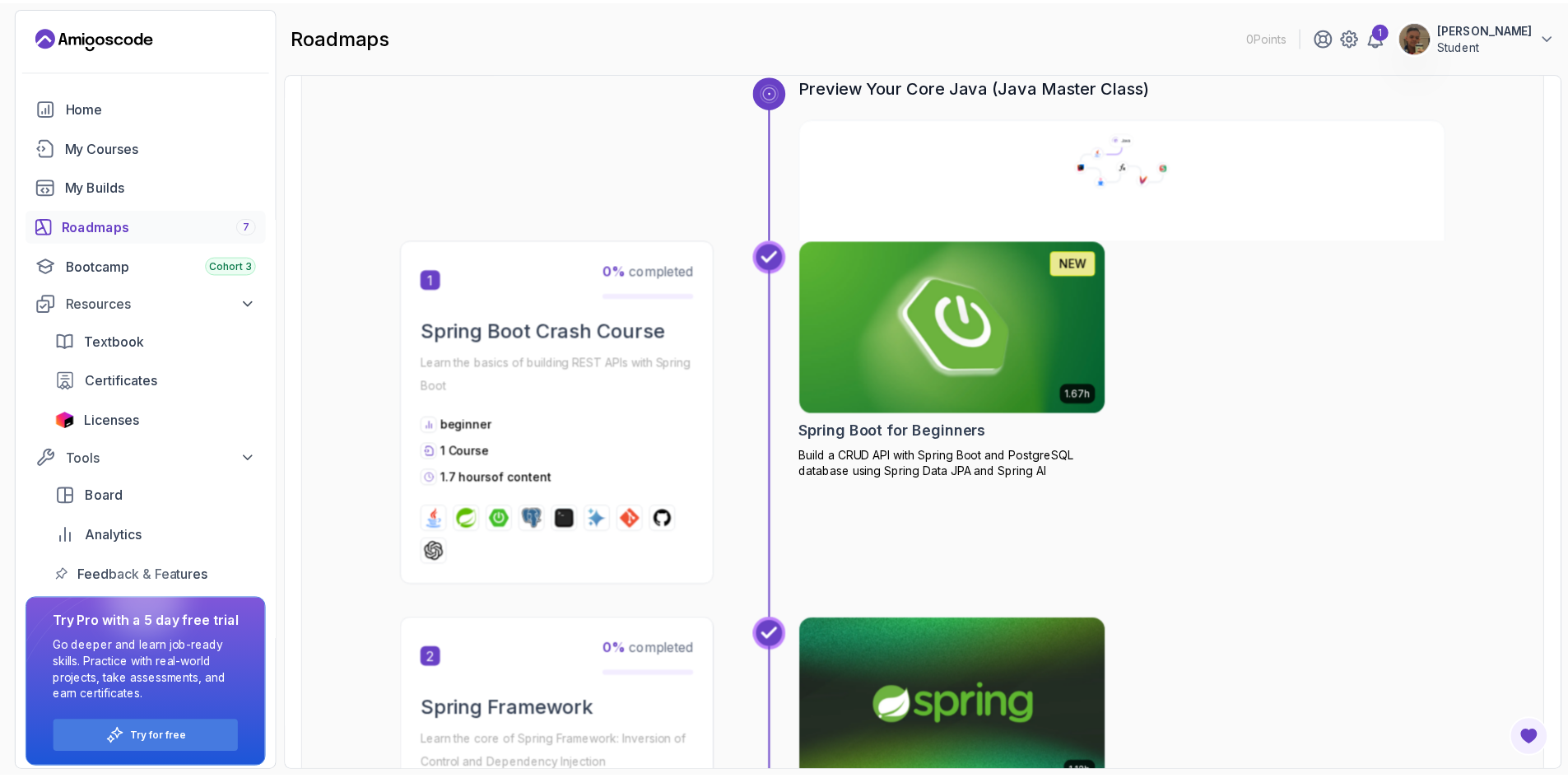
scroll to position [264, 0]
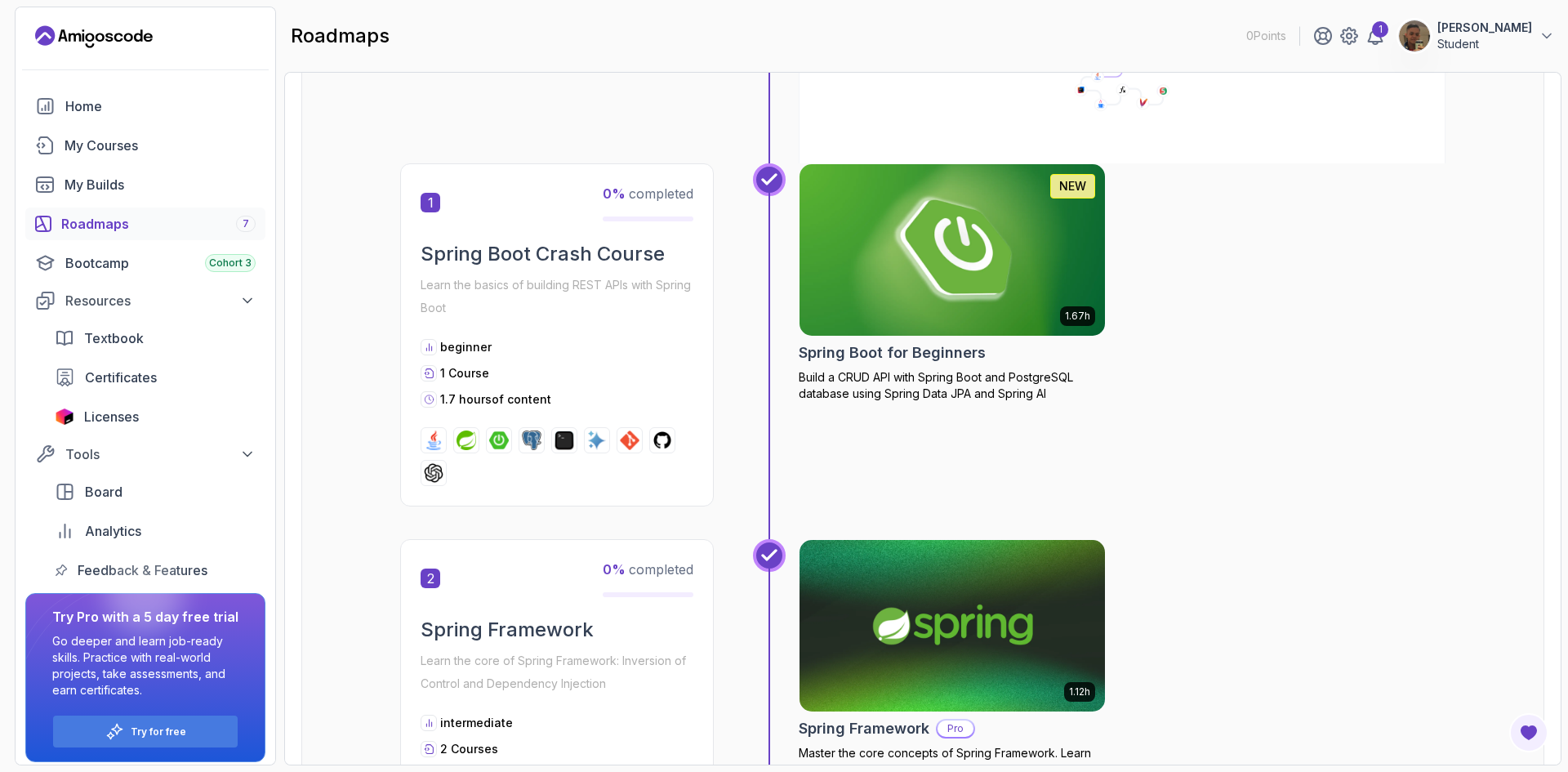
click at [990, 227] on img at bounding box center [952, 249] width 321 height 179
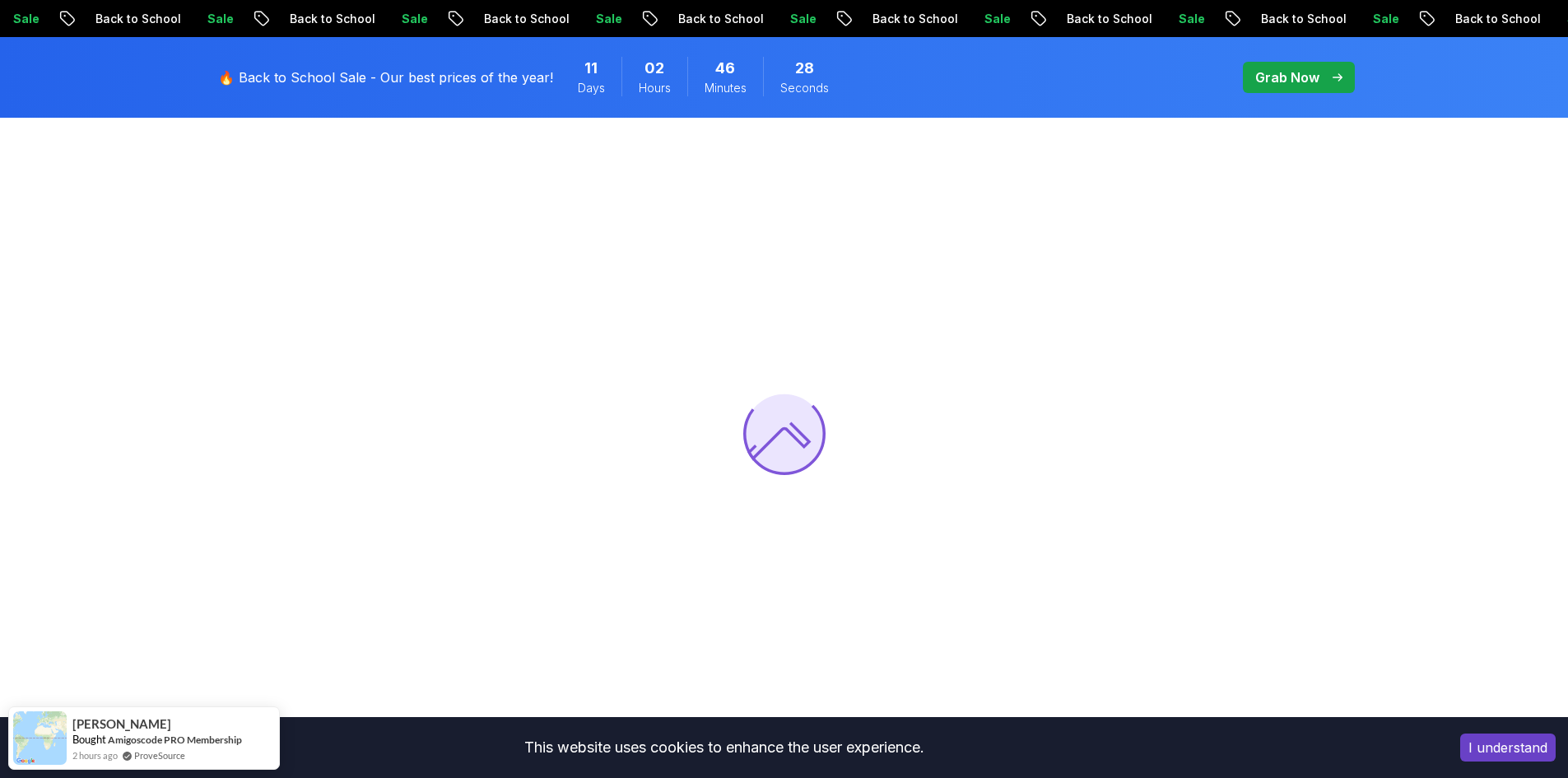
scroll to position [165, 0]
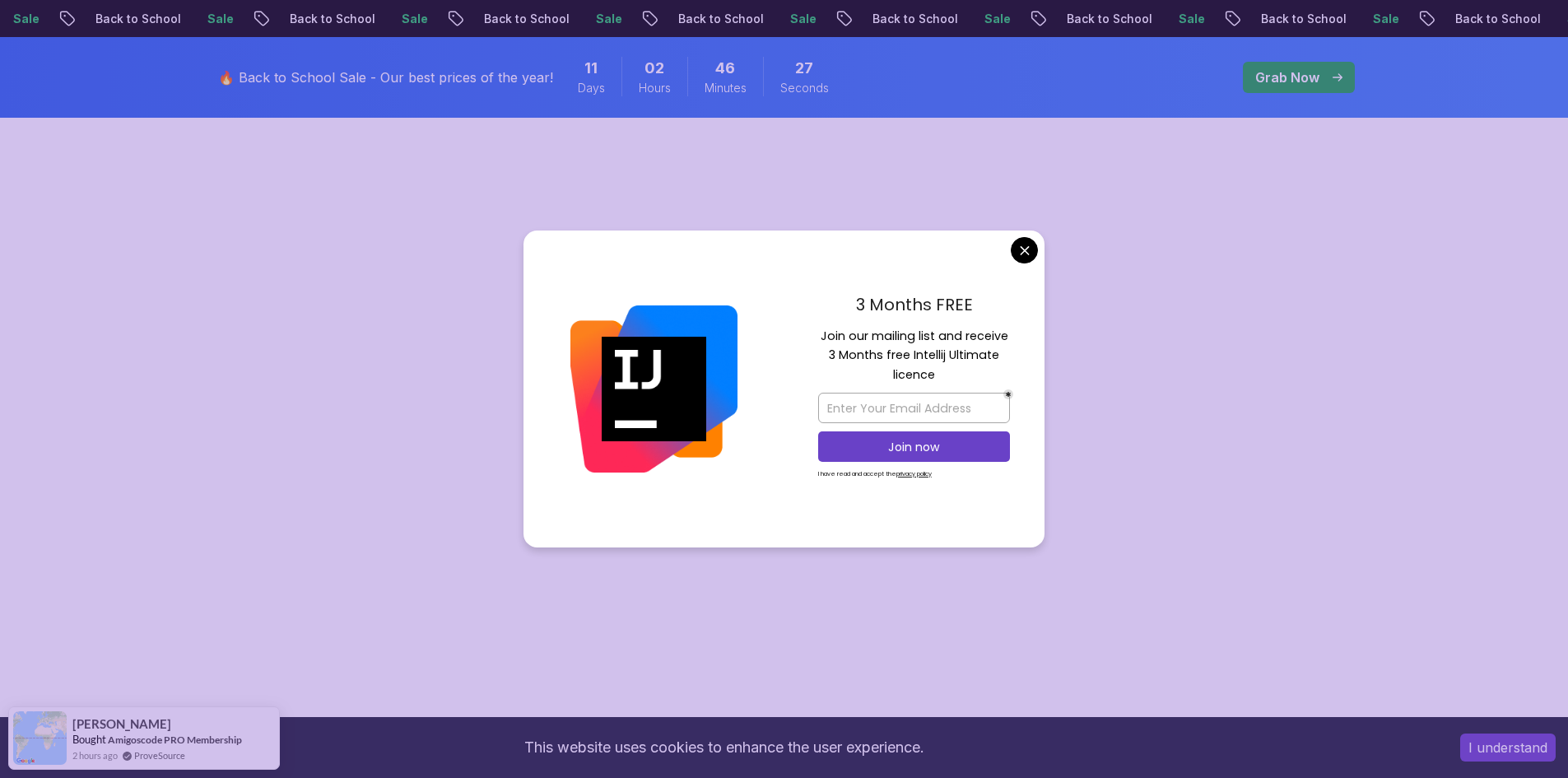
click at [1021, 255] on body "Sale Back to School Sale Back to School Sale Back to School Sale Back to School…" at bounding box center [784, 714] width 1568 height 1757
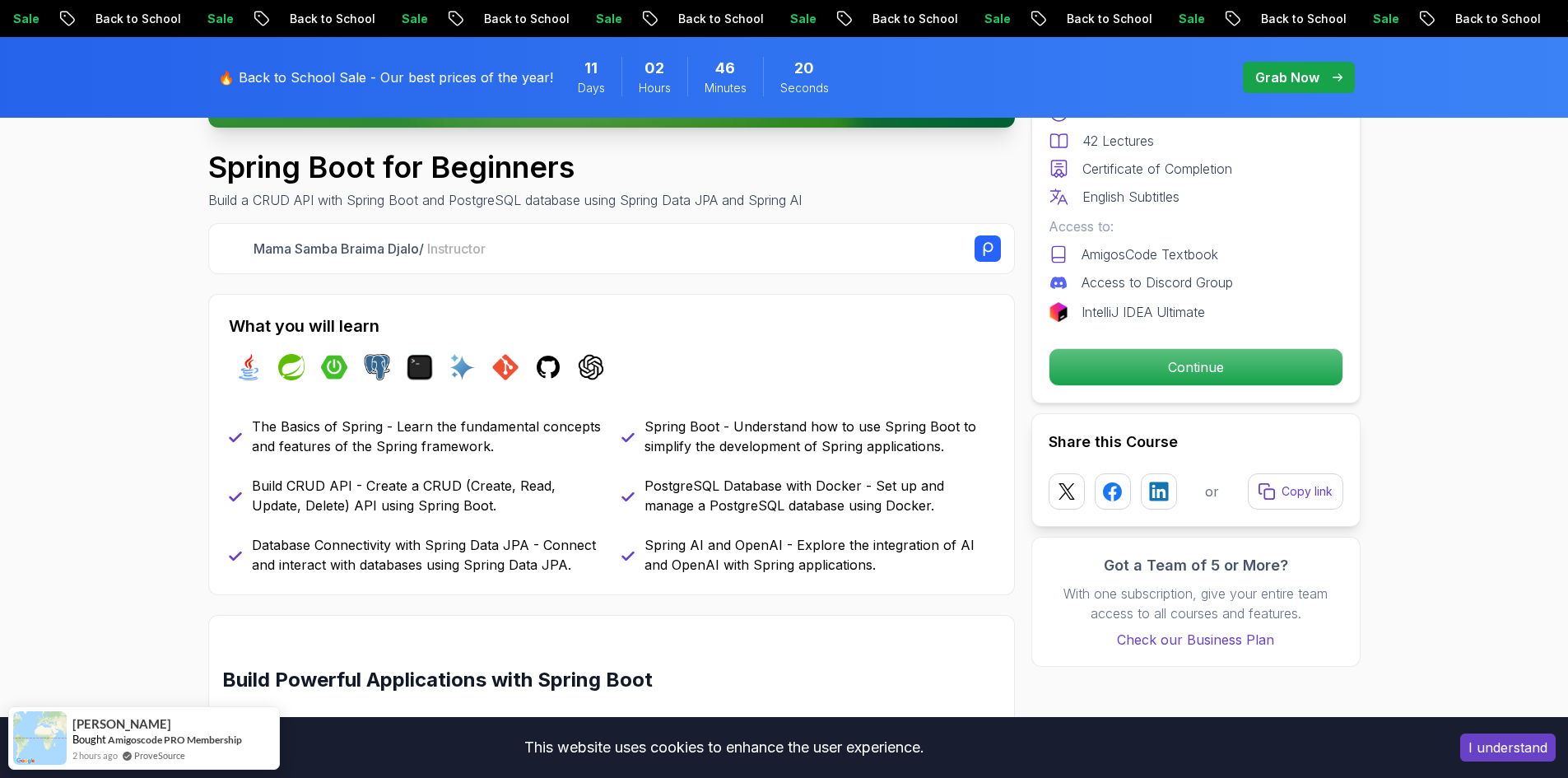
scroll to position [0, 0]
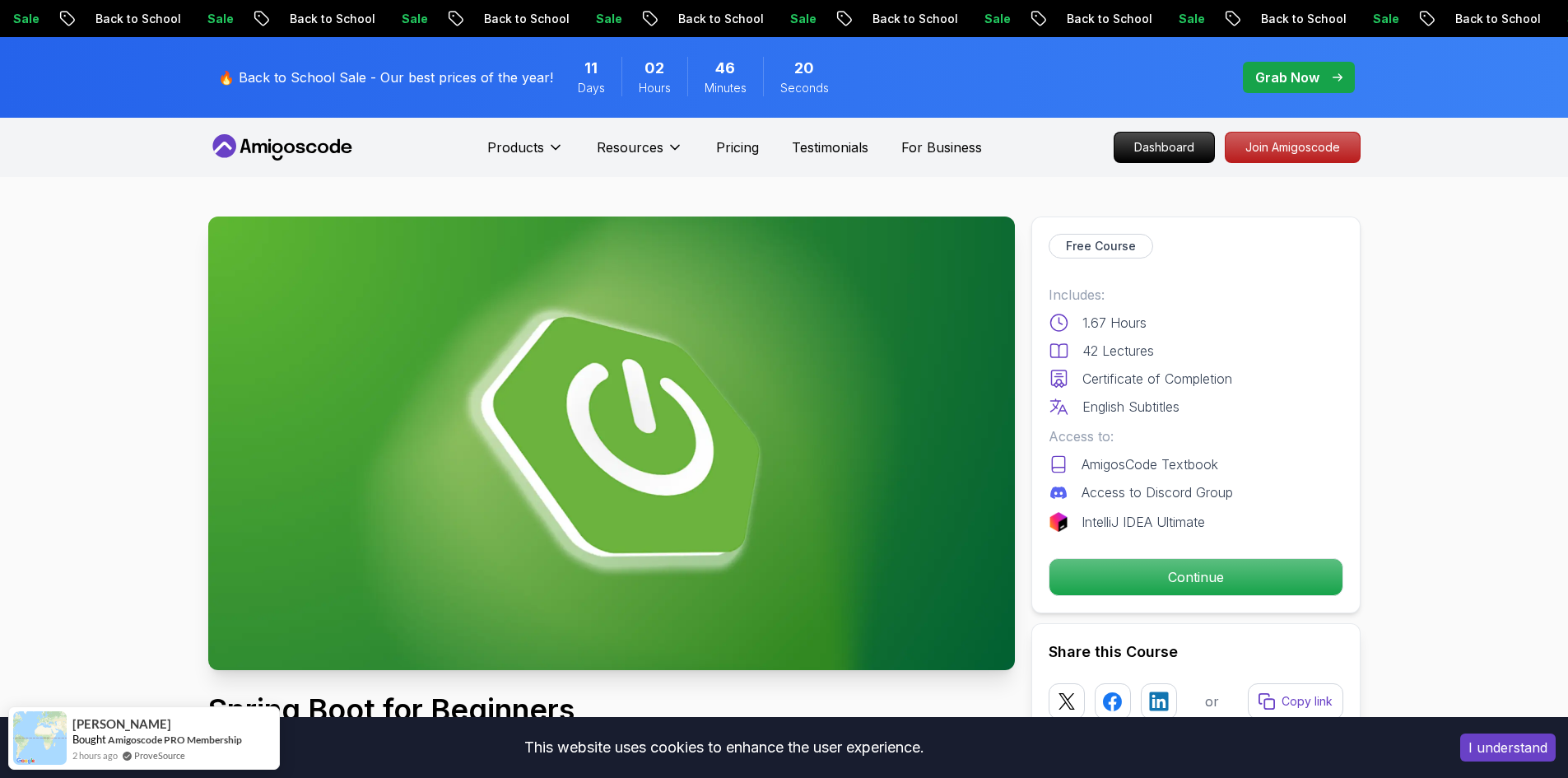
click at [707, 372] on img at bounding box center [611, 443] width 806 height 453
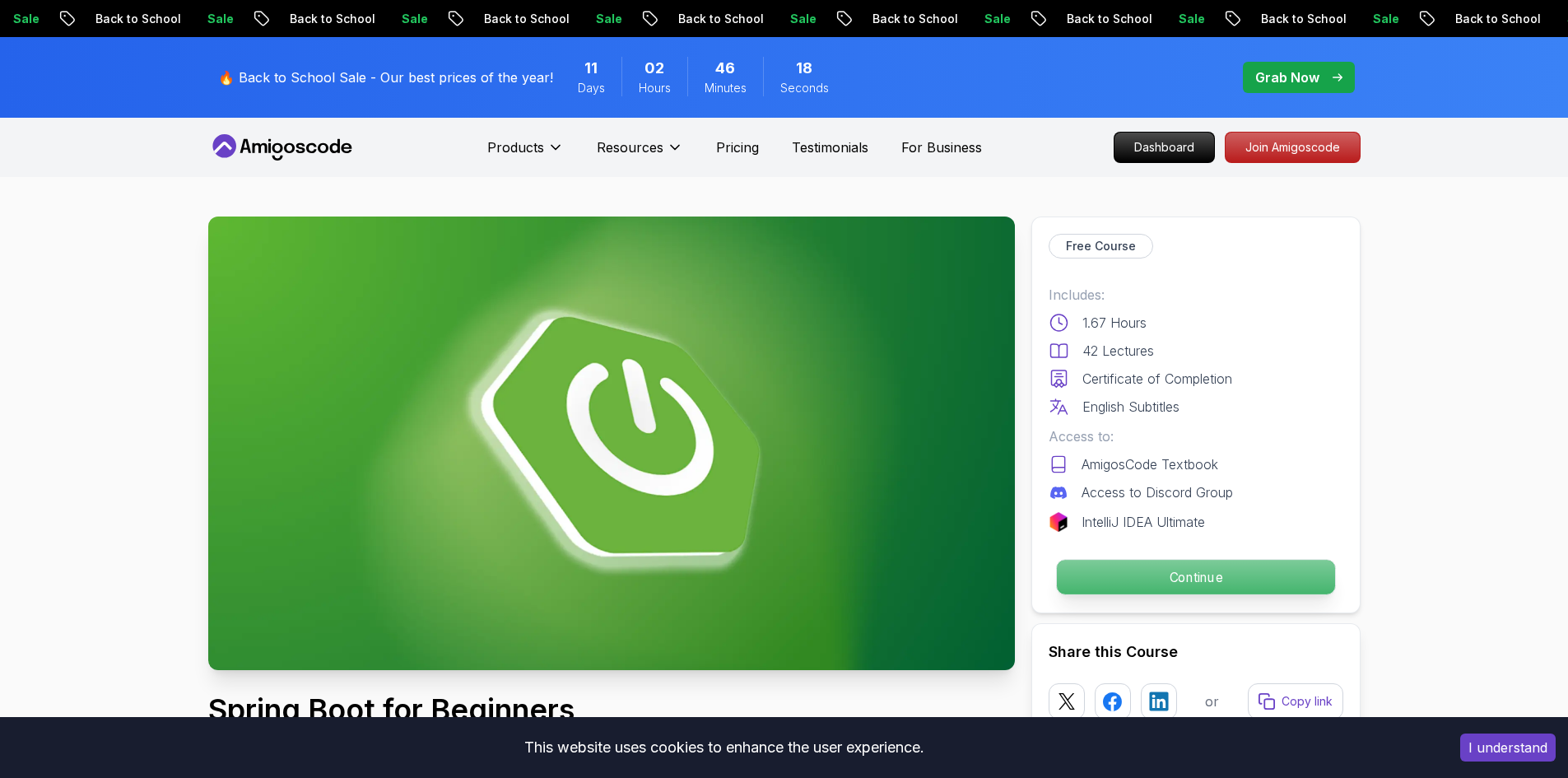
click at [1248, 580] on p "Continue" at bounding box center [1194, 577] width 278 height 34
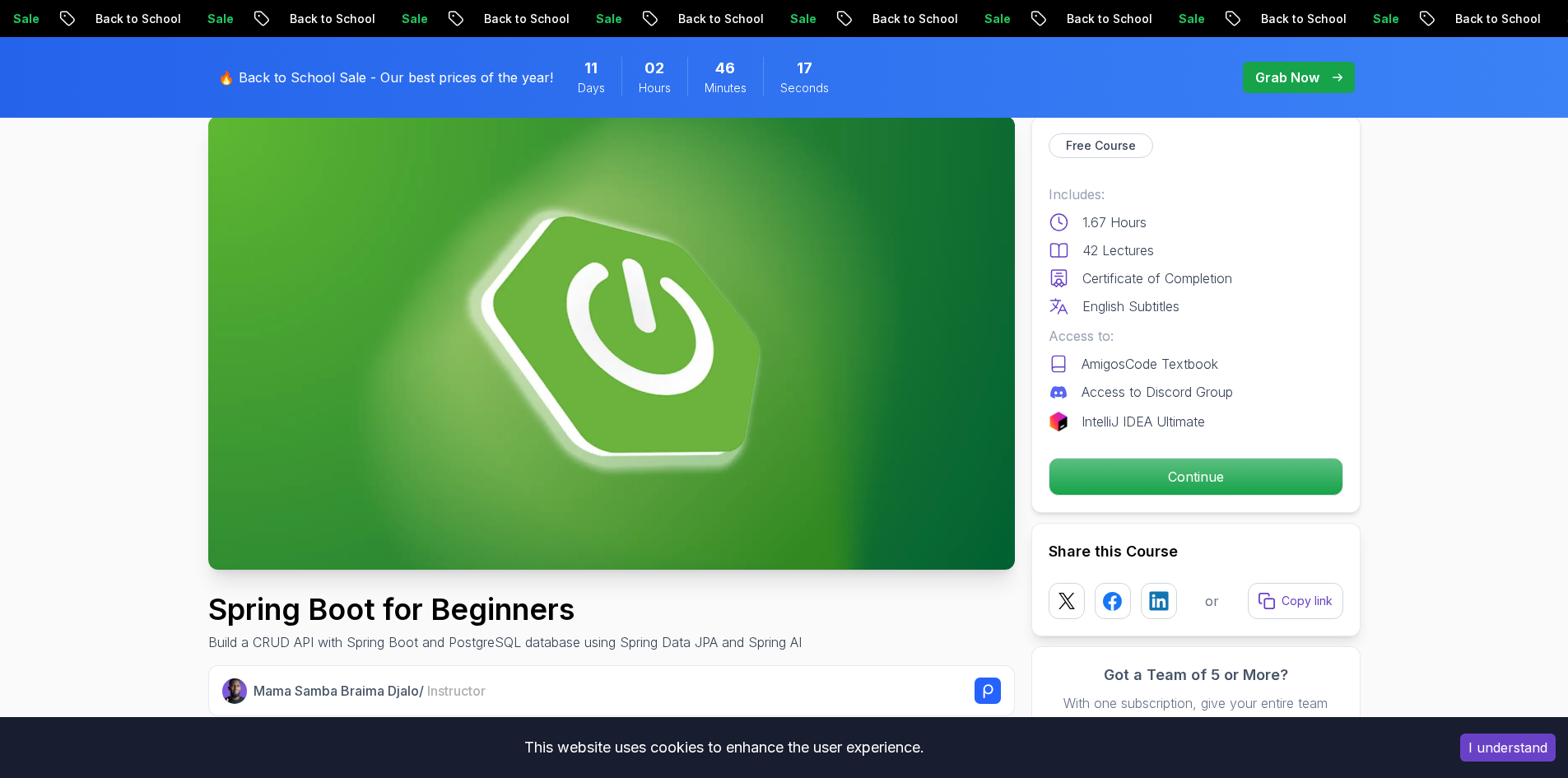
scroll to position [247, 0]
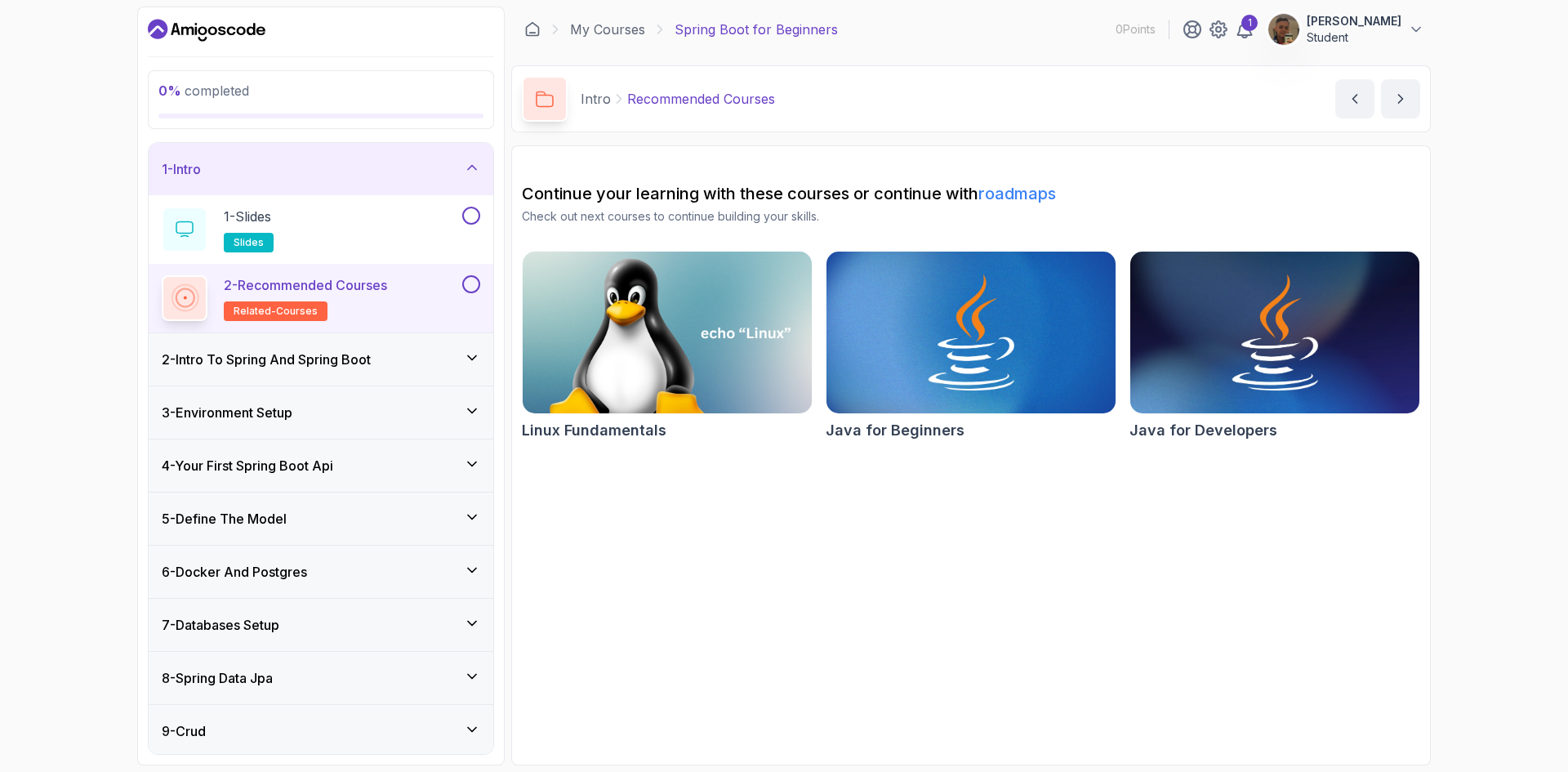
click at [349, 370] on div "2 - Intro To Spring And Spring Boot" at bounding box center [321, 360] width 345 height 53
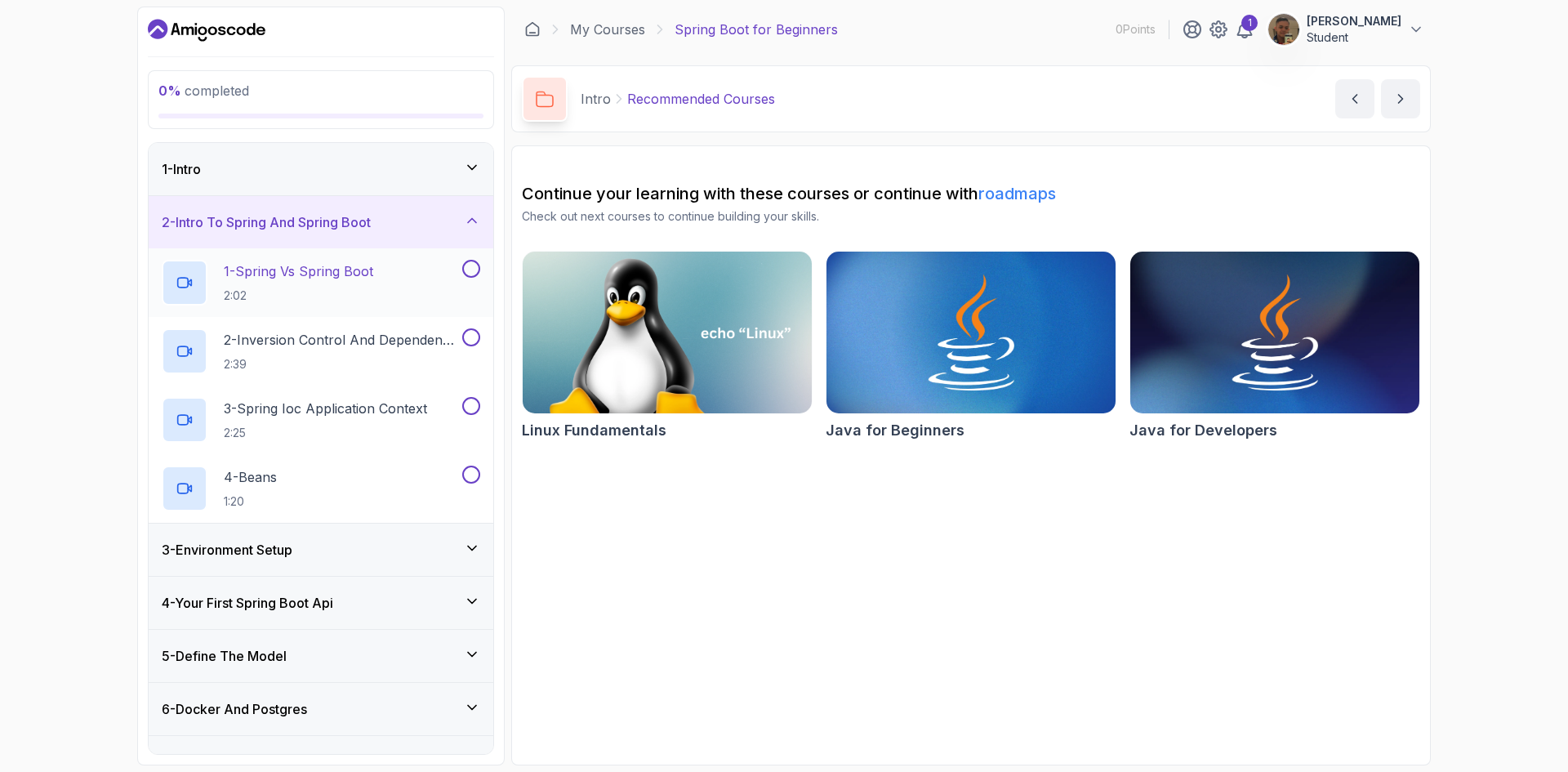
click at [444, 270] on div "1 - Spring Vs Spring Boot 2:02" at bounding box center [311, 283] width 298 height 46
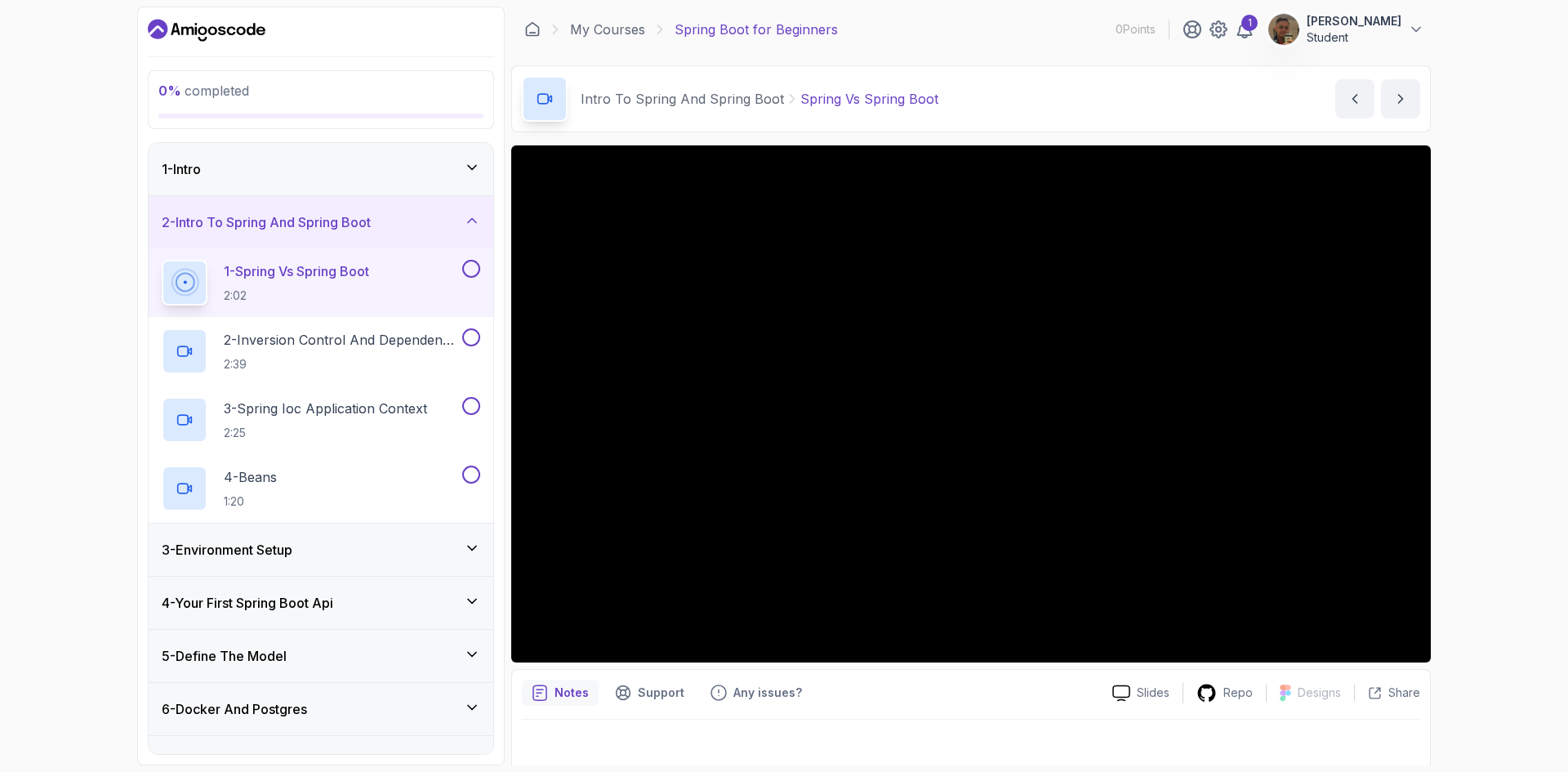
click at [427, 178] on div "1 - Intro" at bounding box center [321, 169] width 345 height 53
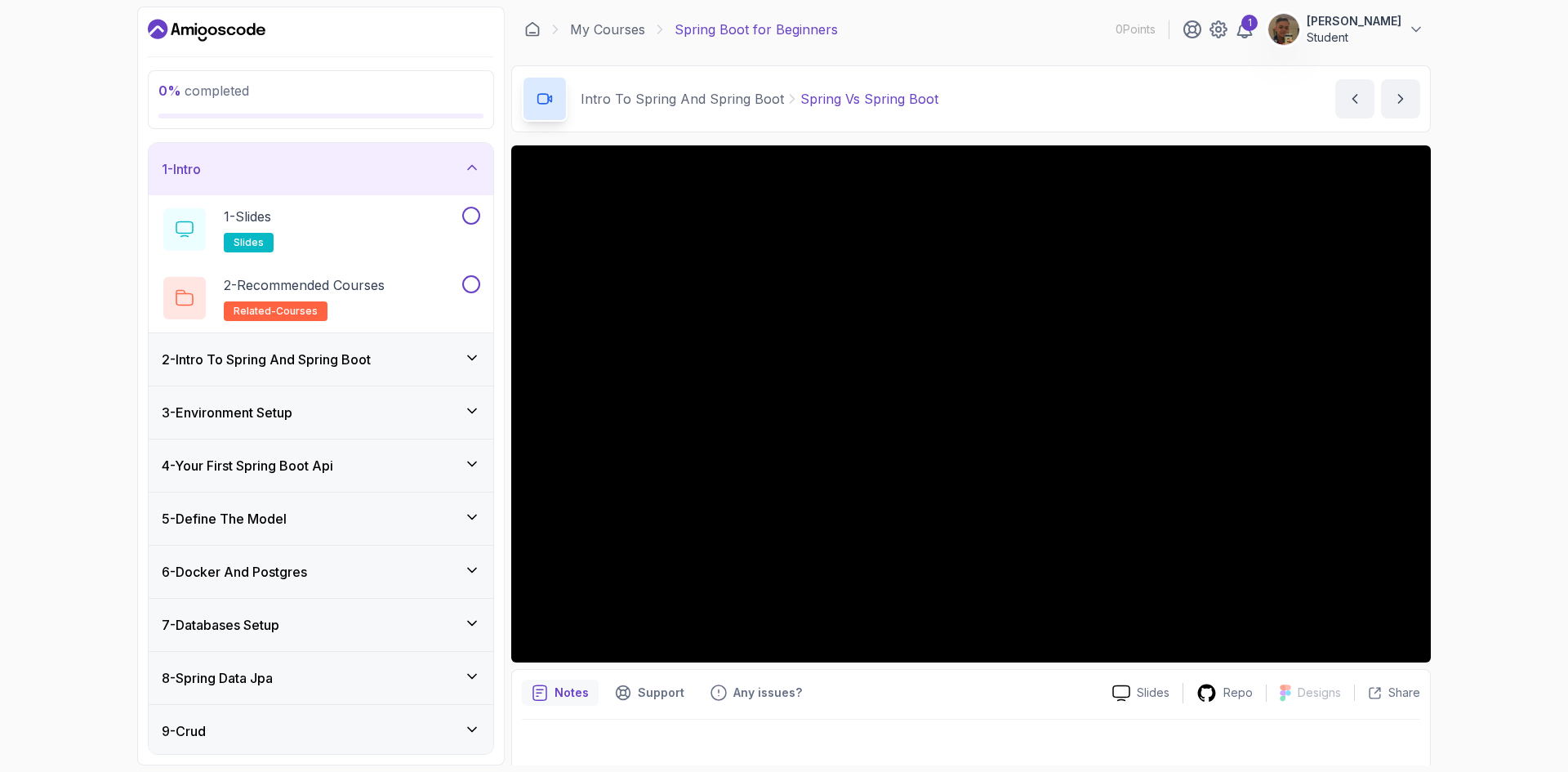
click at [437, 180] on div "1 - Intro" at bounding box center [321, 169] width 345 height 53
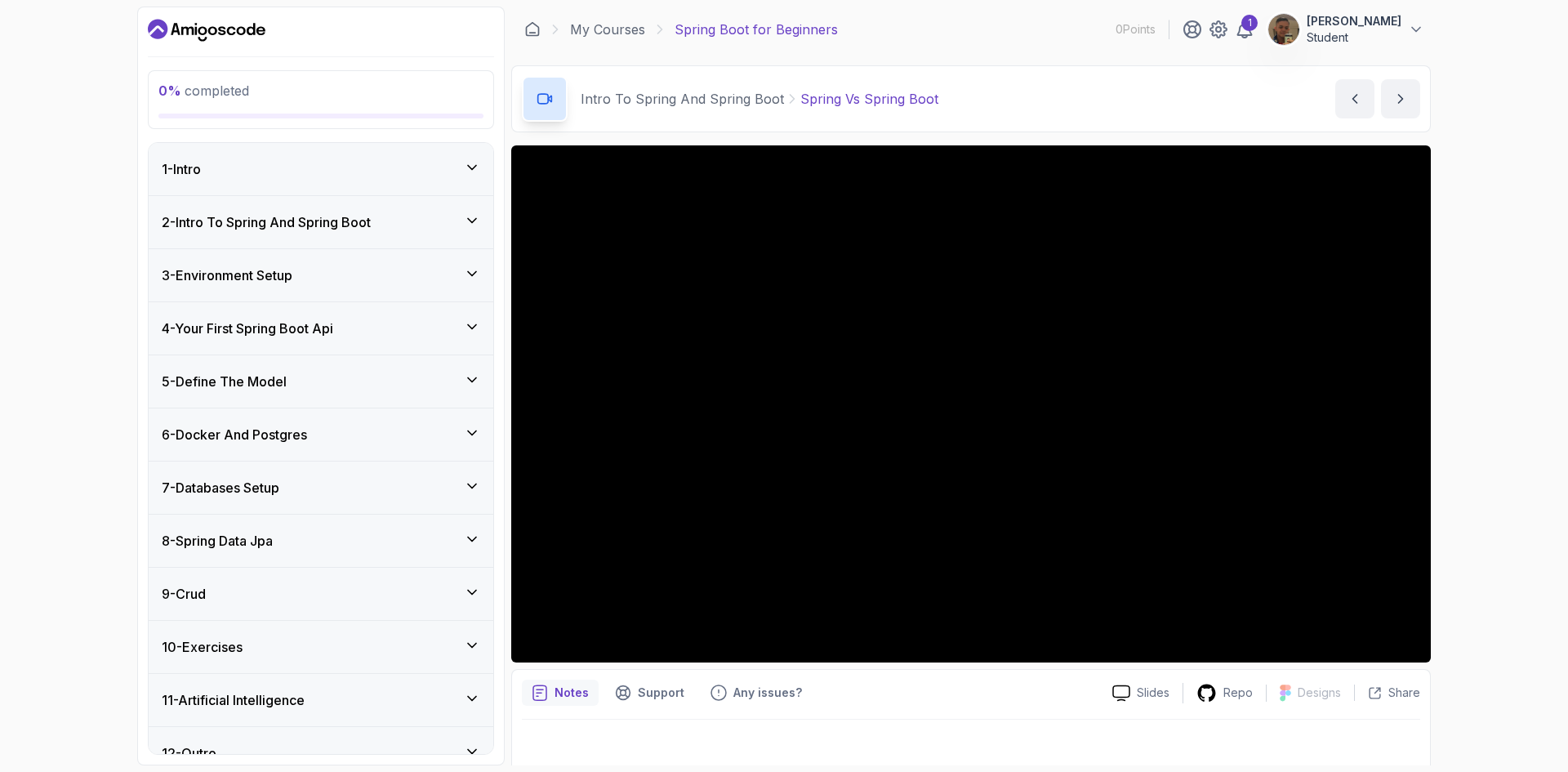
click at [419, 232] on div "2 - Intro To Spring And Spring Boot" at bounding box center [321, 222] width 345 height 53
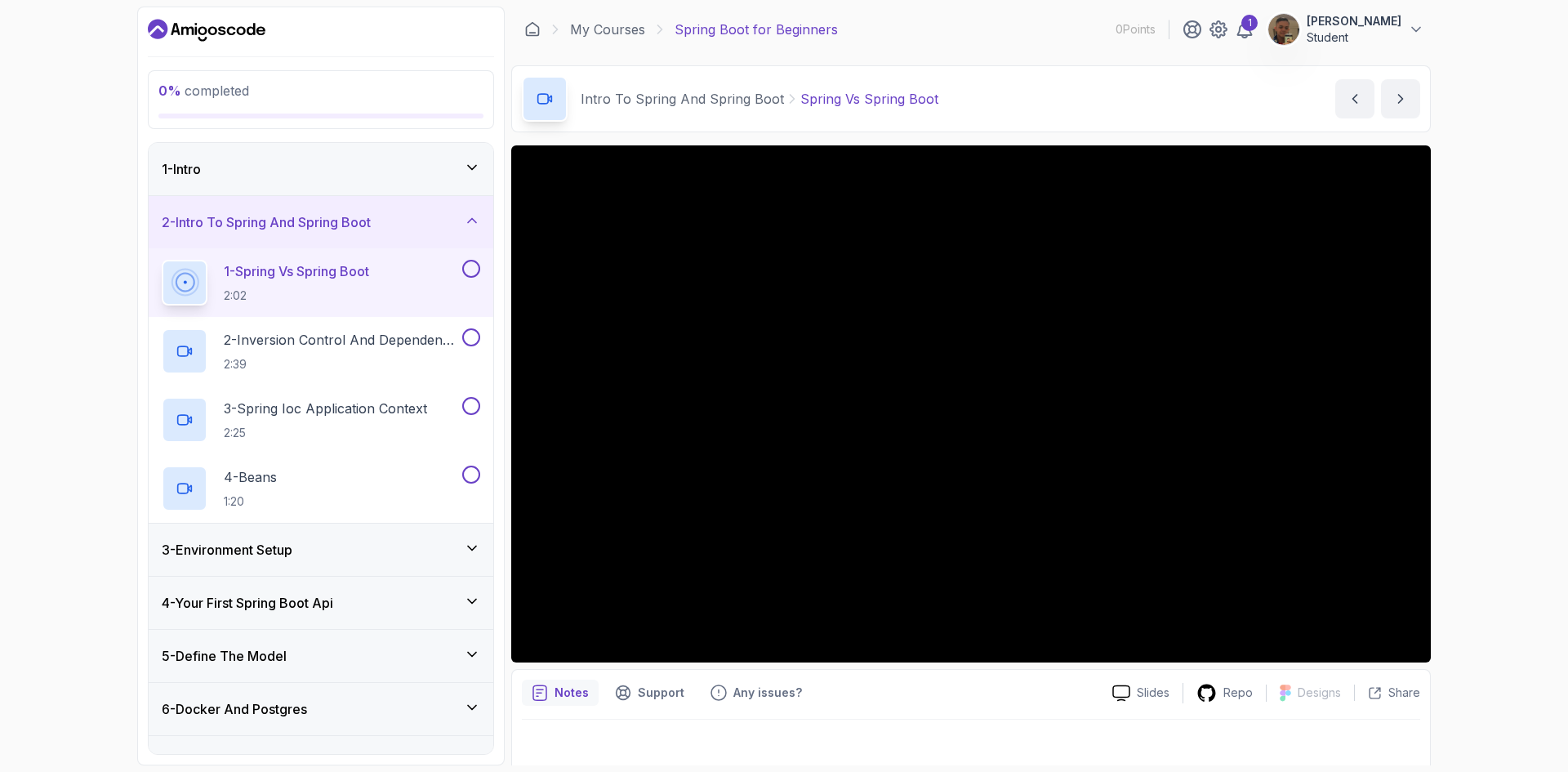
click at [416, 232] on div "2 - Intro To Spring And Spring Boot" at bounding box center [321, 222] width 345 height 53
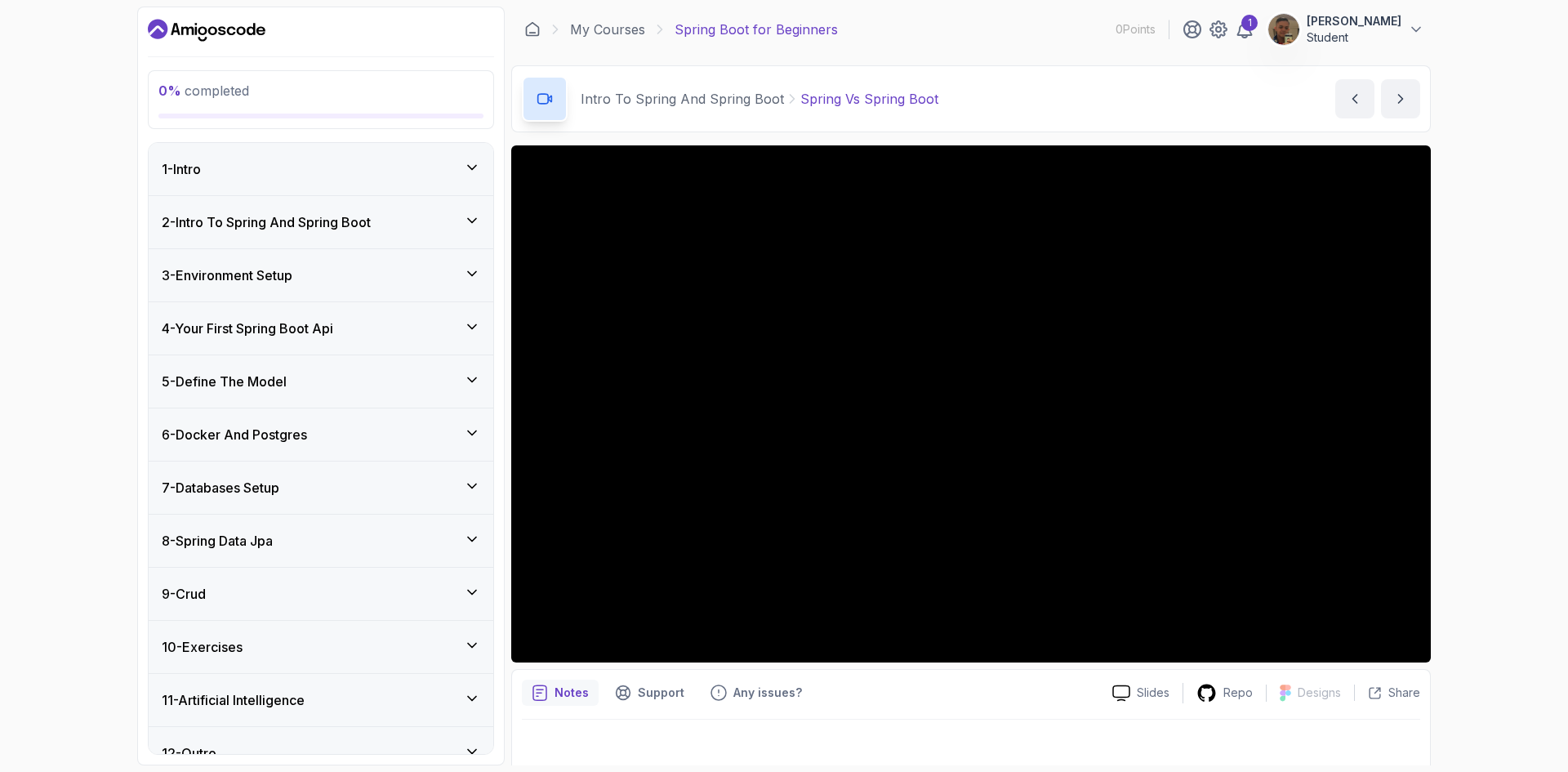
click at [409, 286] on div "3 - Environment Setup" at bounding box center [321, 276] width 345 height 53
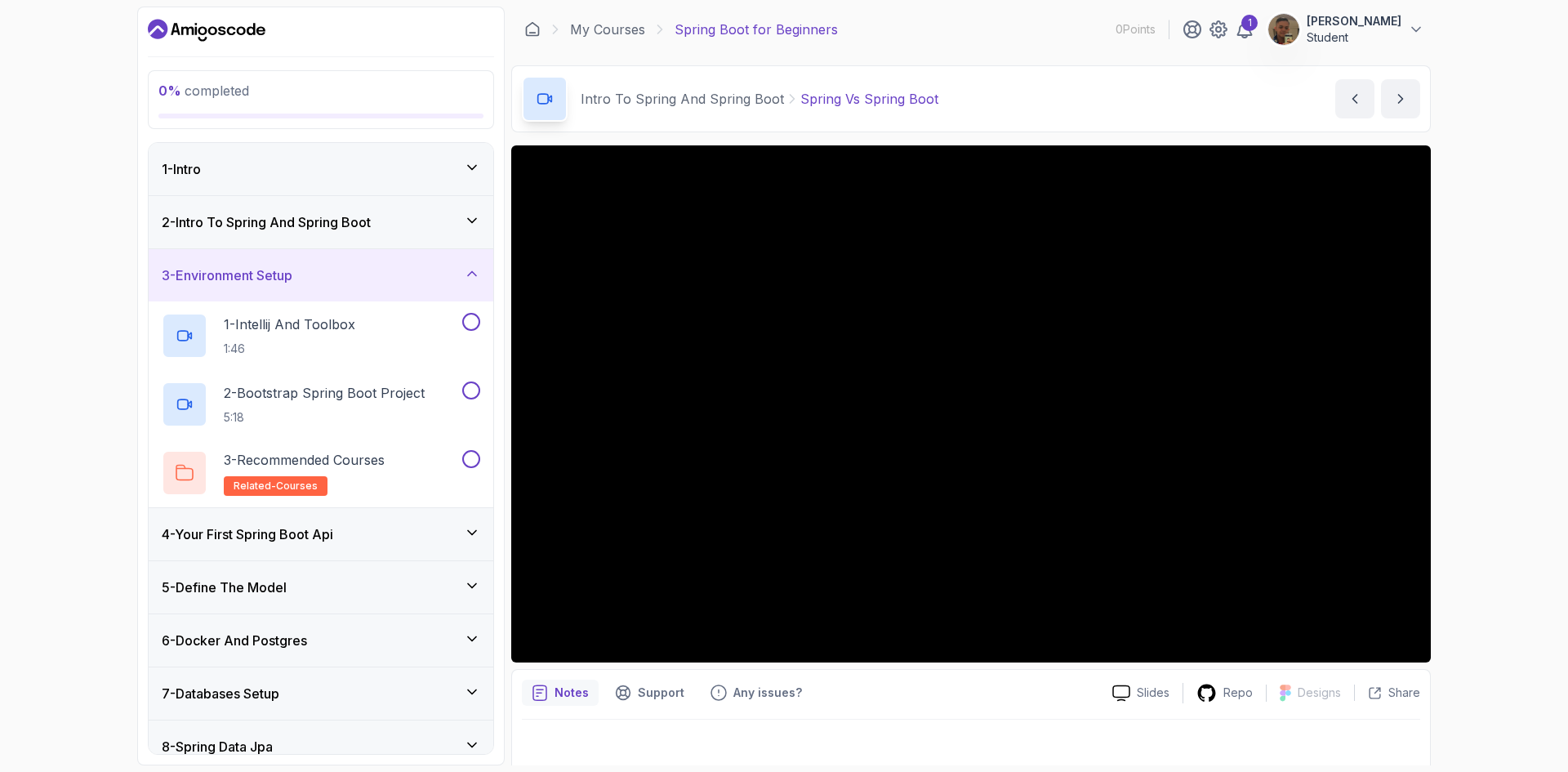
click at [409, 286] on div "3 - Environment Setup" at bounding box center [321, 276] width 345 height 53
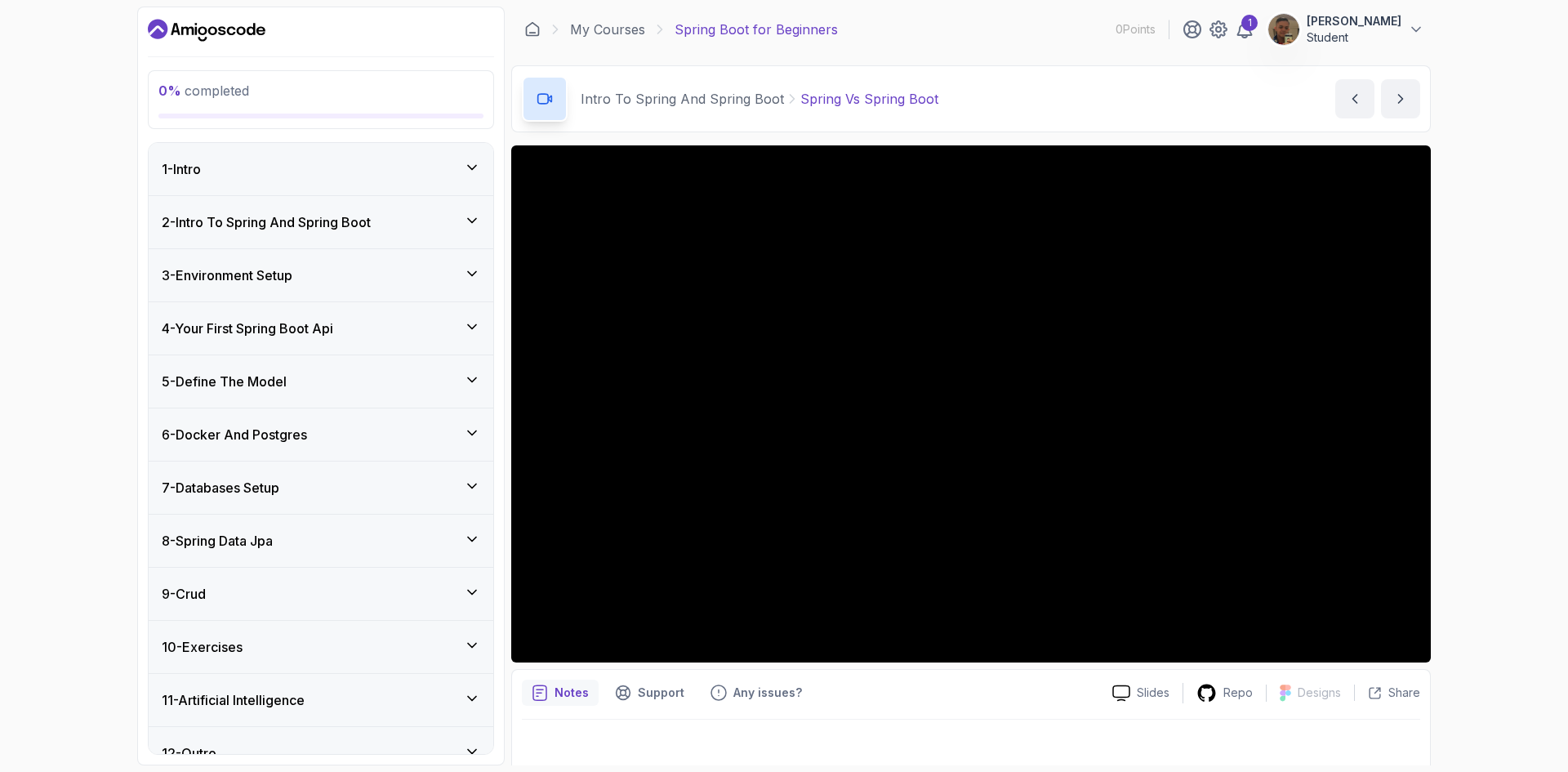
click at [405, 312] on div "4 - Your First Spring Boot Api" at bounding box center [321, 328] width 345 height 53
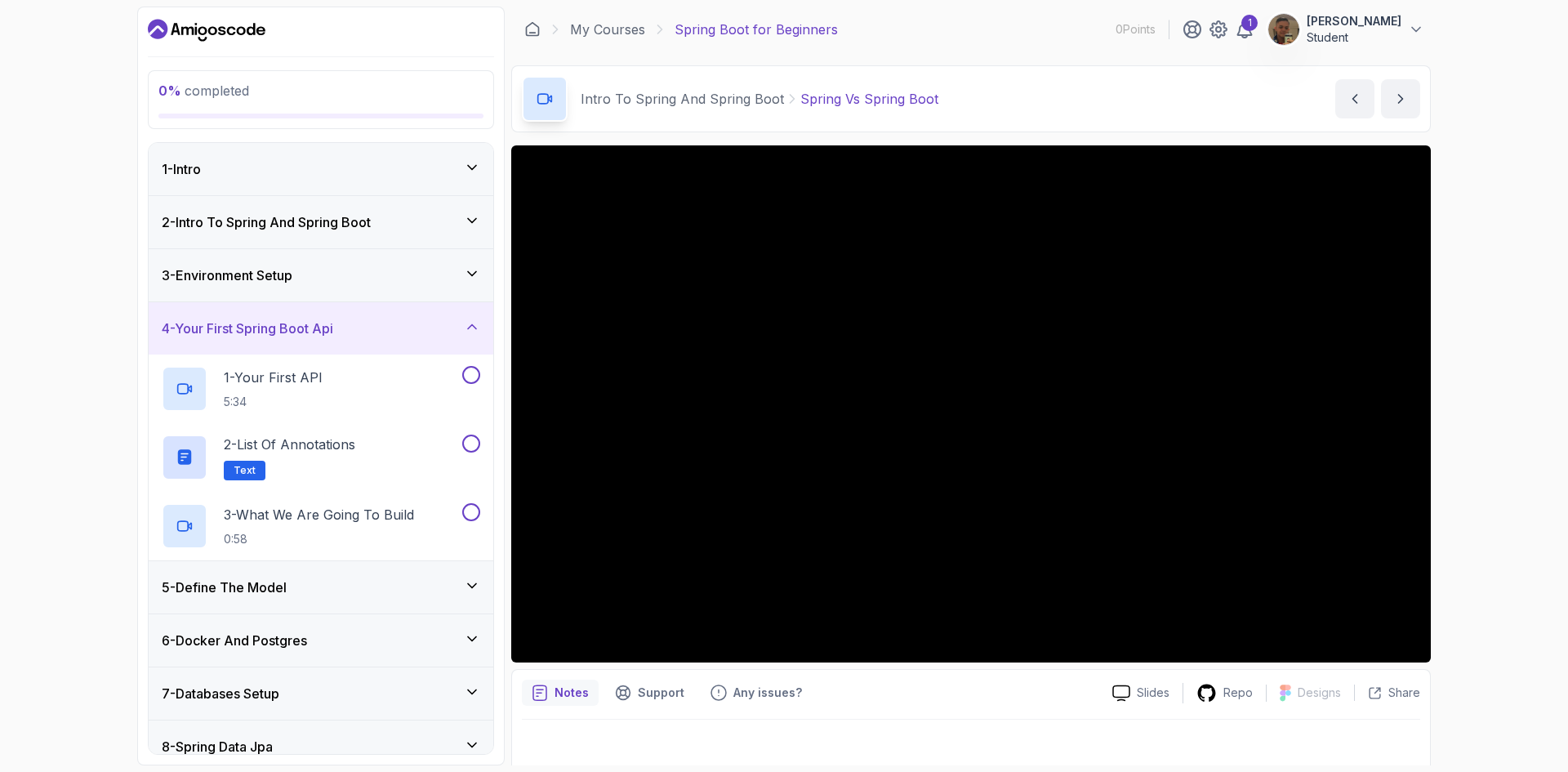
click at [405, 312] on div "4 - Your First Spring Boot Api" at bounding box center [321, 328] width 345 height 53
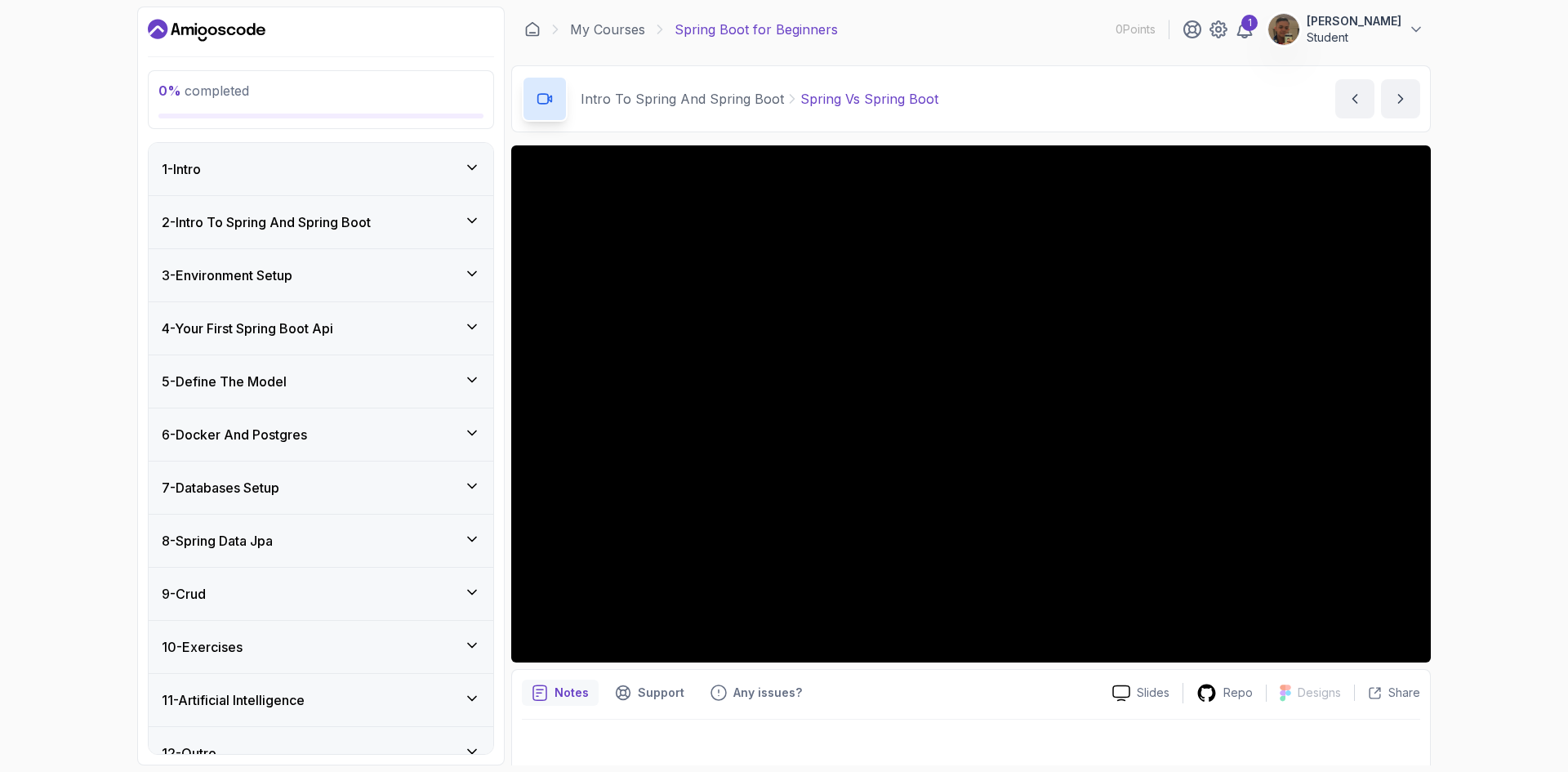
click at [382, 387] on div "5 - Define The Model" at bounding box center [321, 382] width 318 height 19
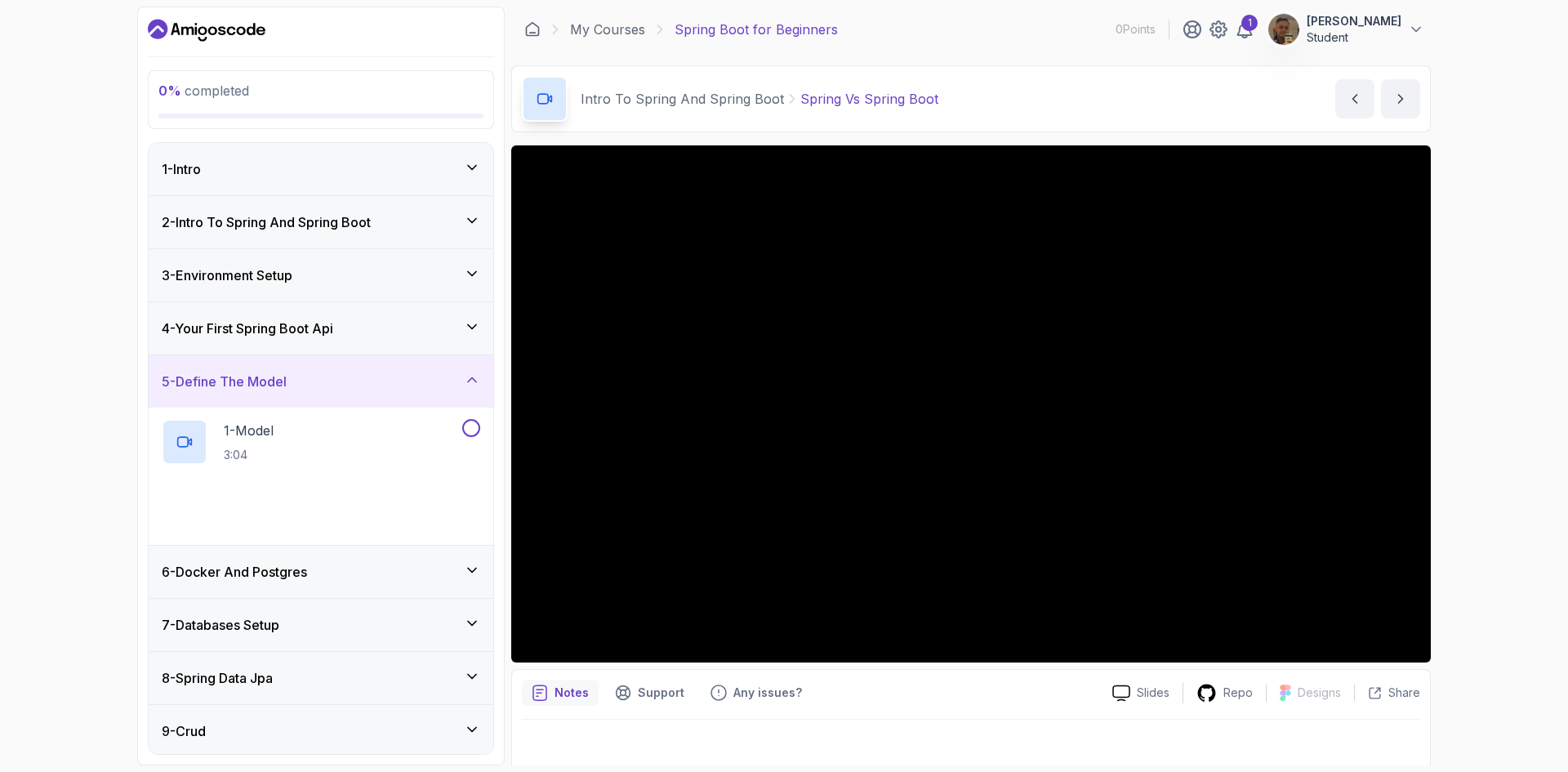
click at [382, 387] on div "5 - Define The Model" at bounding box center [321, 382] width 318 height 19
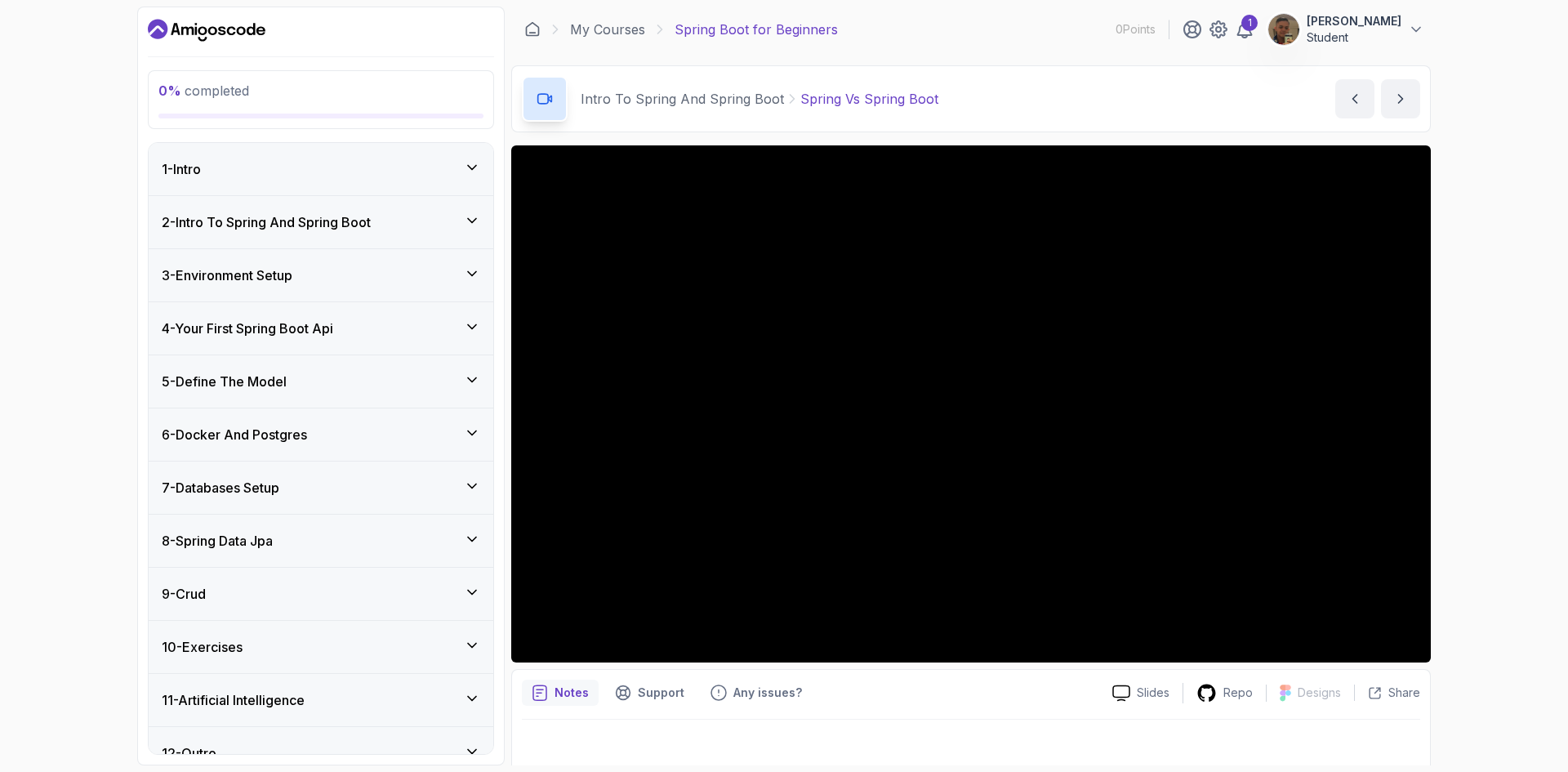
click at [1488, 218] on div "0 % completed 1 - Intro 2 - Intro To Spring And Spring Boot 3 - Environment Set…" at bounding box center [784, 386] width 1568 height 772
click at [362, 313] on div "4 - Your First Spring Boot Api" at bounding box center [321, 328] width 345 height 53
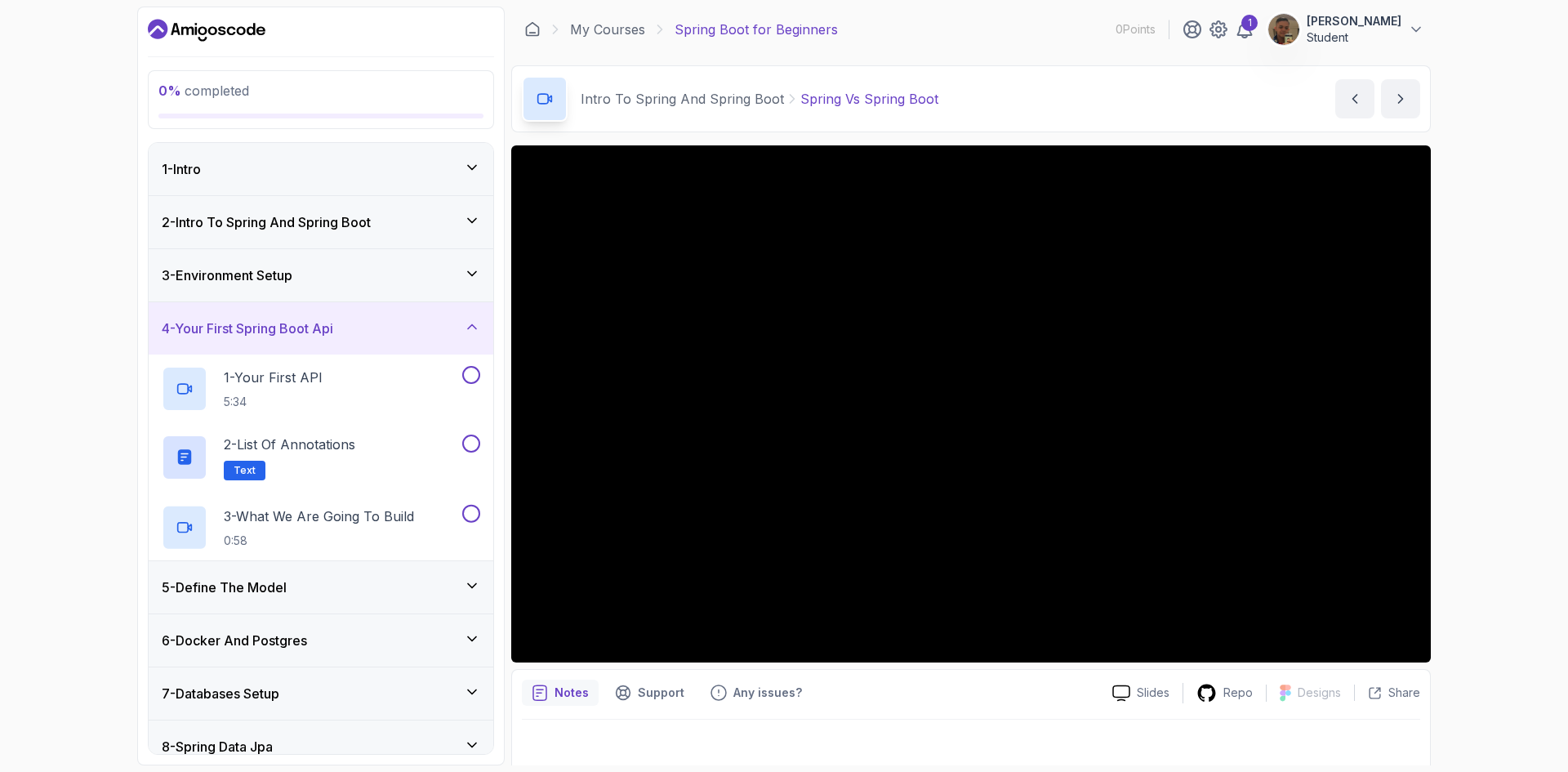
click at [378, 319] on div "4 - Your First Spring Boot Api" at bounding box center [321, 328] width 318 height 19
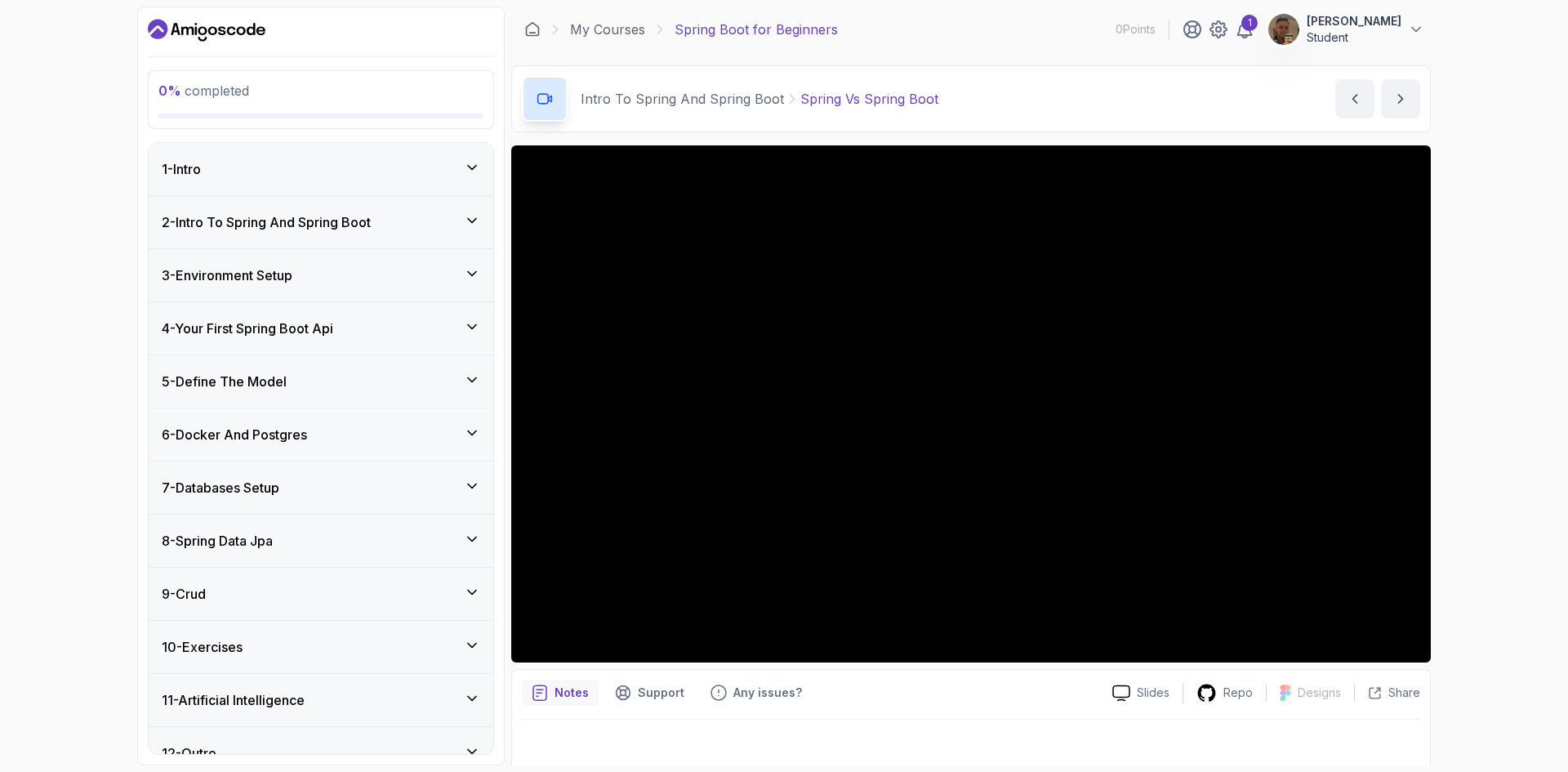
click at [400, 278] on div "3 - Environment Setup" at bounding box center [321, 275] width 318 height 19
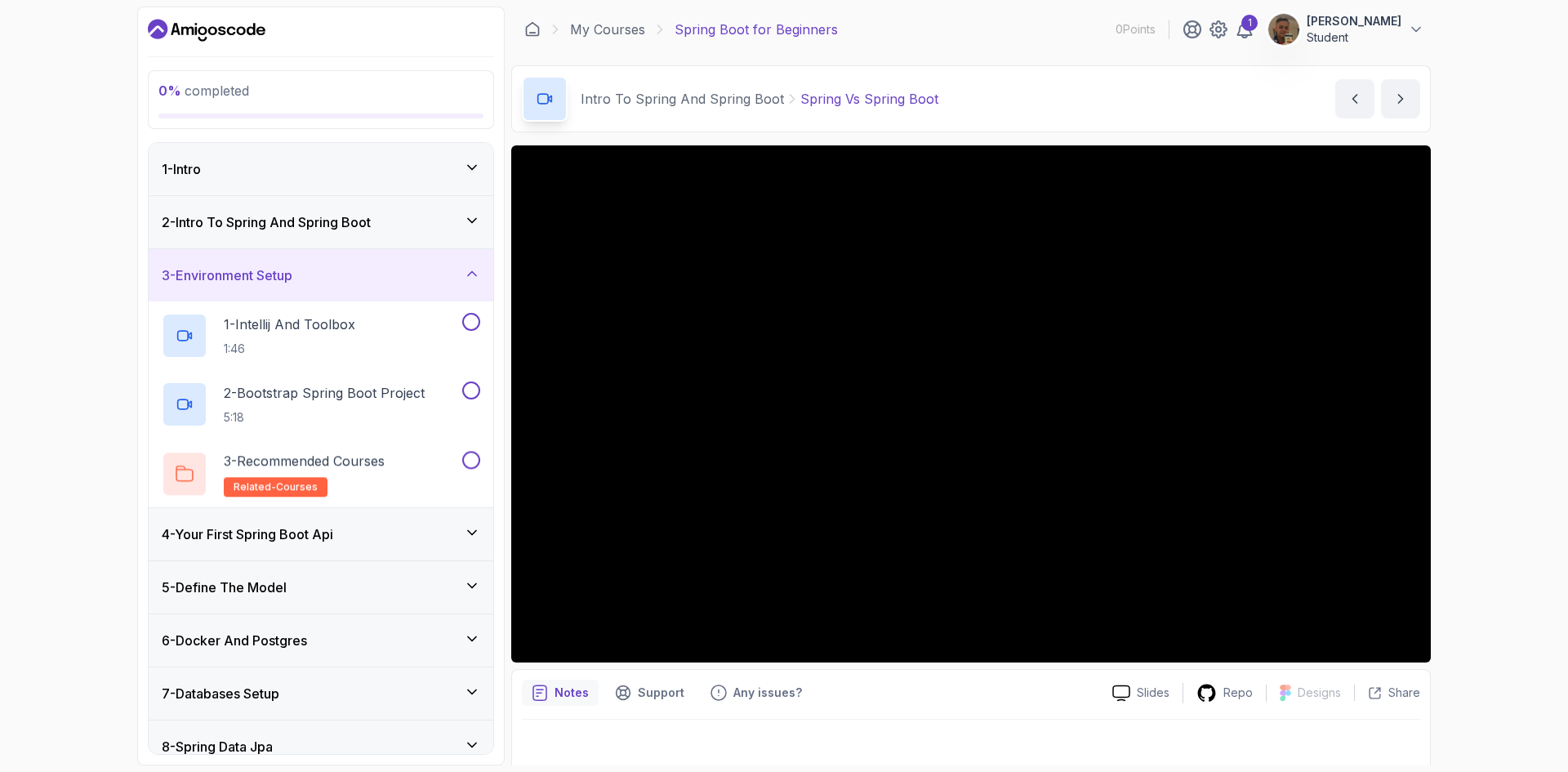
click at [400, 278] on div "3 - Environment Setup" at bounding box center [321, 275] width 318 height 19
